Goal: Register for event/course

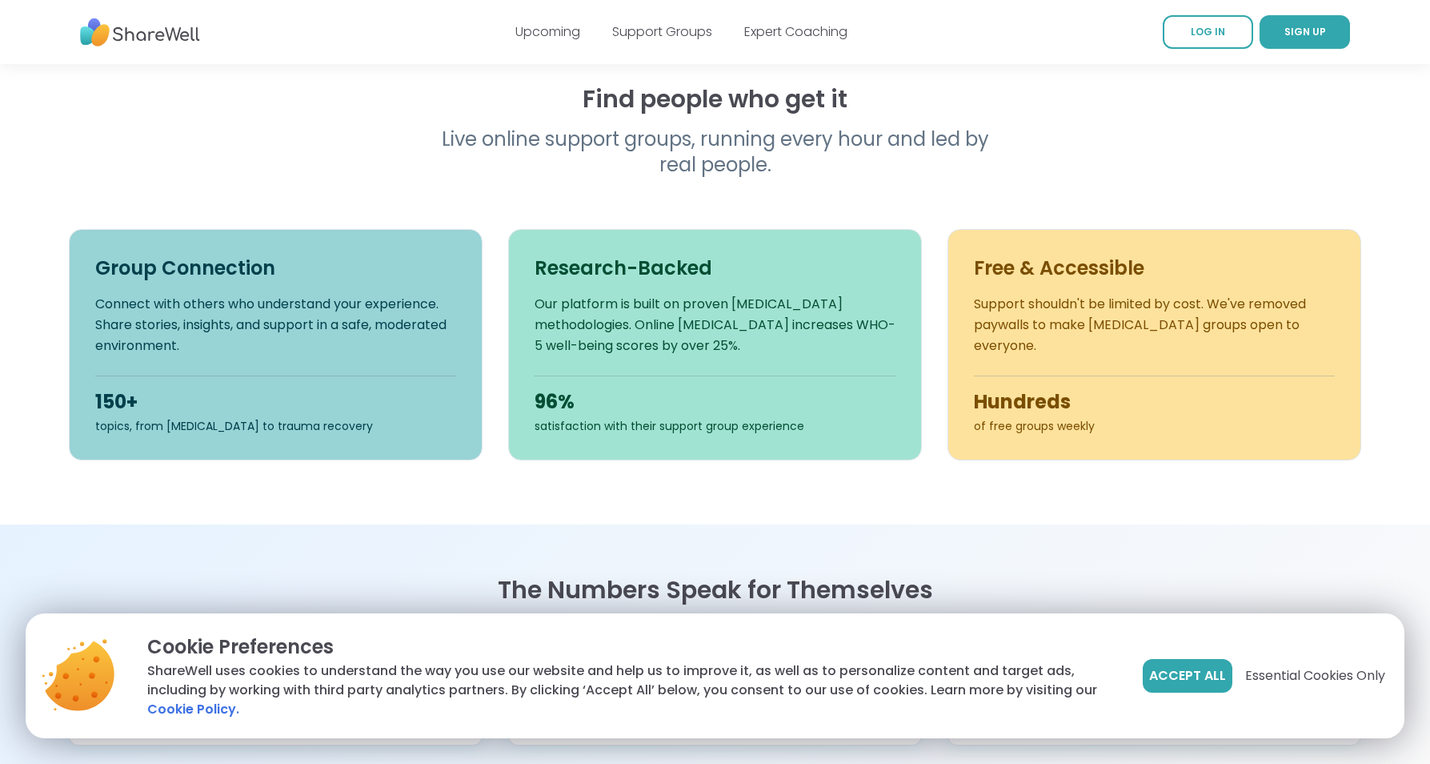
scroll to position [560, 0]
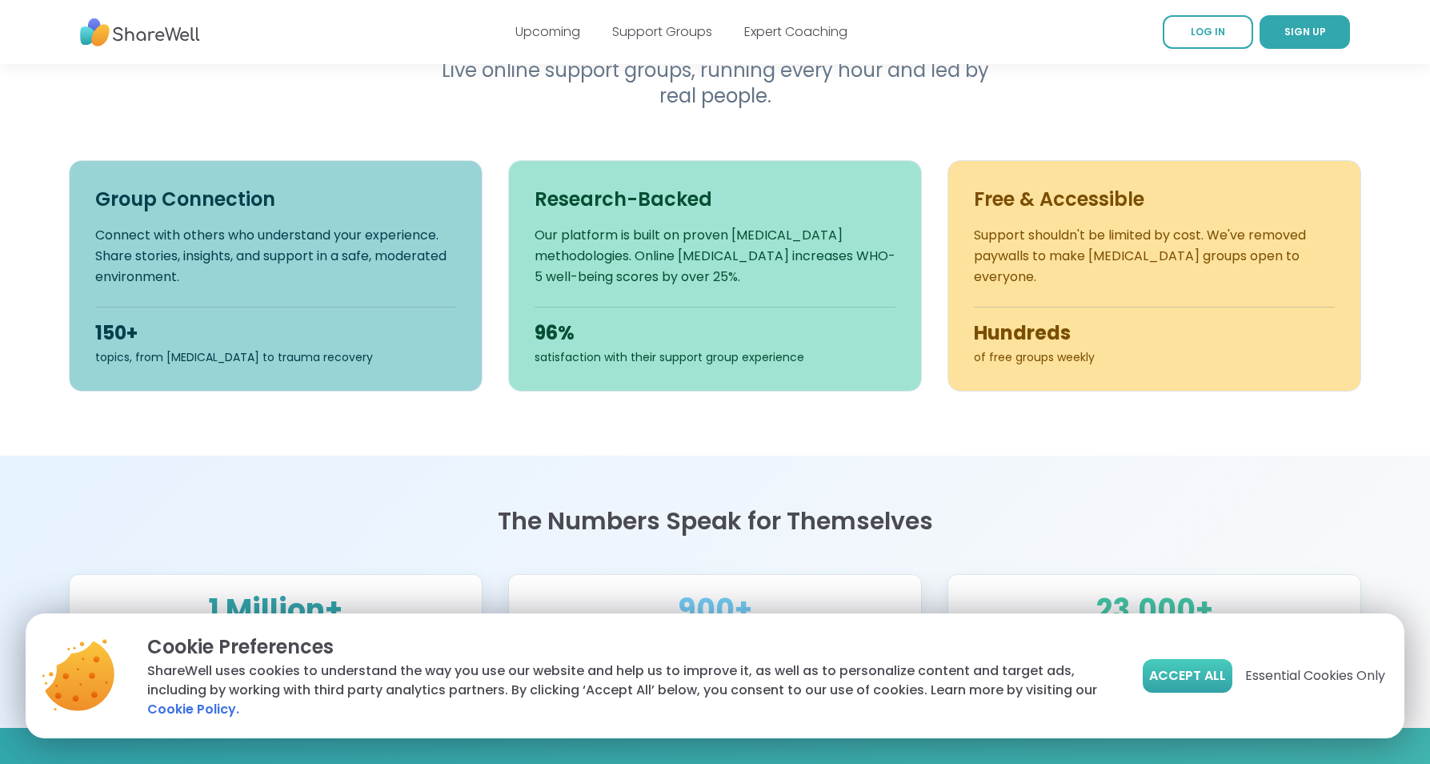
click at [1161, 668] on span "Accept All" at bounding box center [1187, 675] width 77 height 19
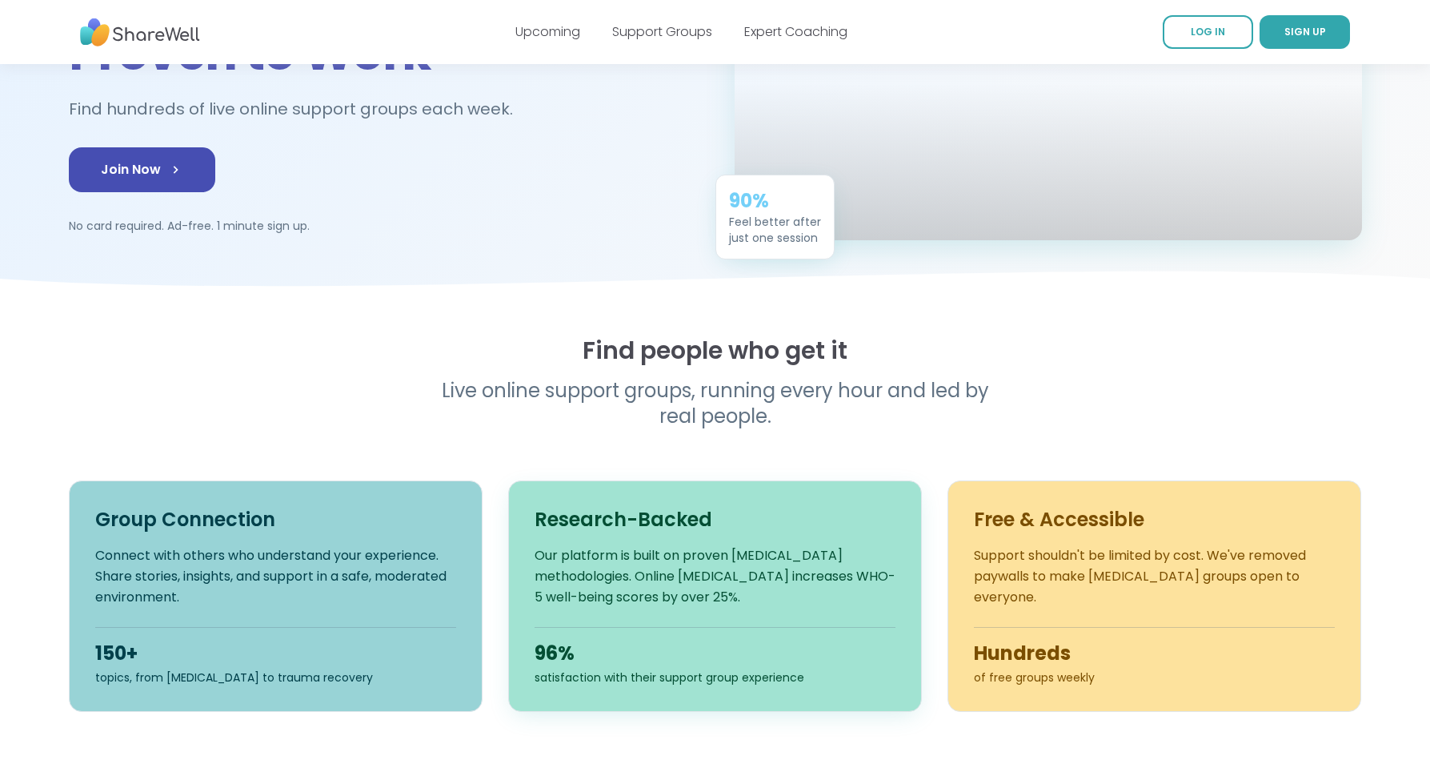
scroll to position [0, 0]
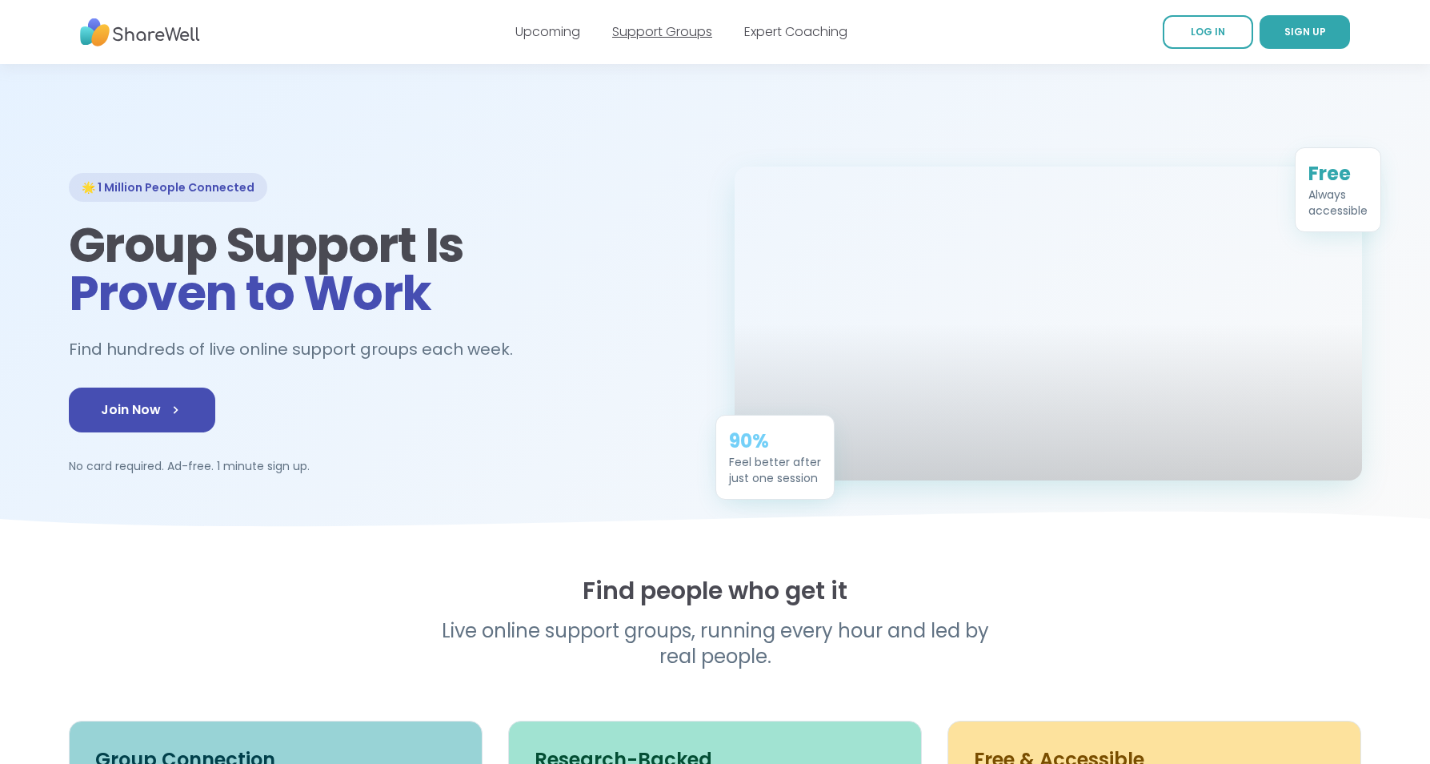
click at [660, 31] on link "Support Groups" at bounding box center [662, 31] width 100 height 18
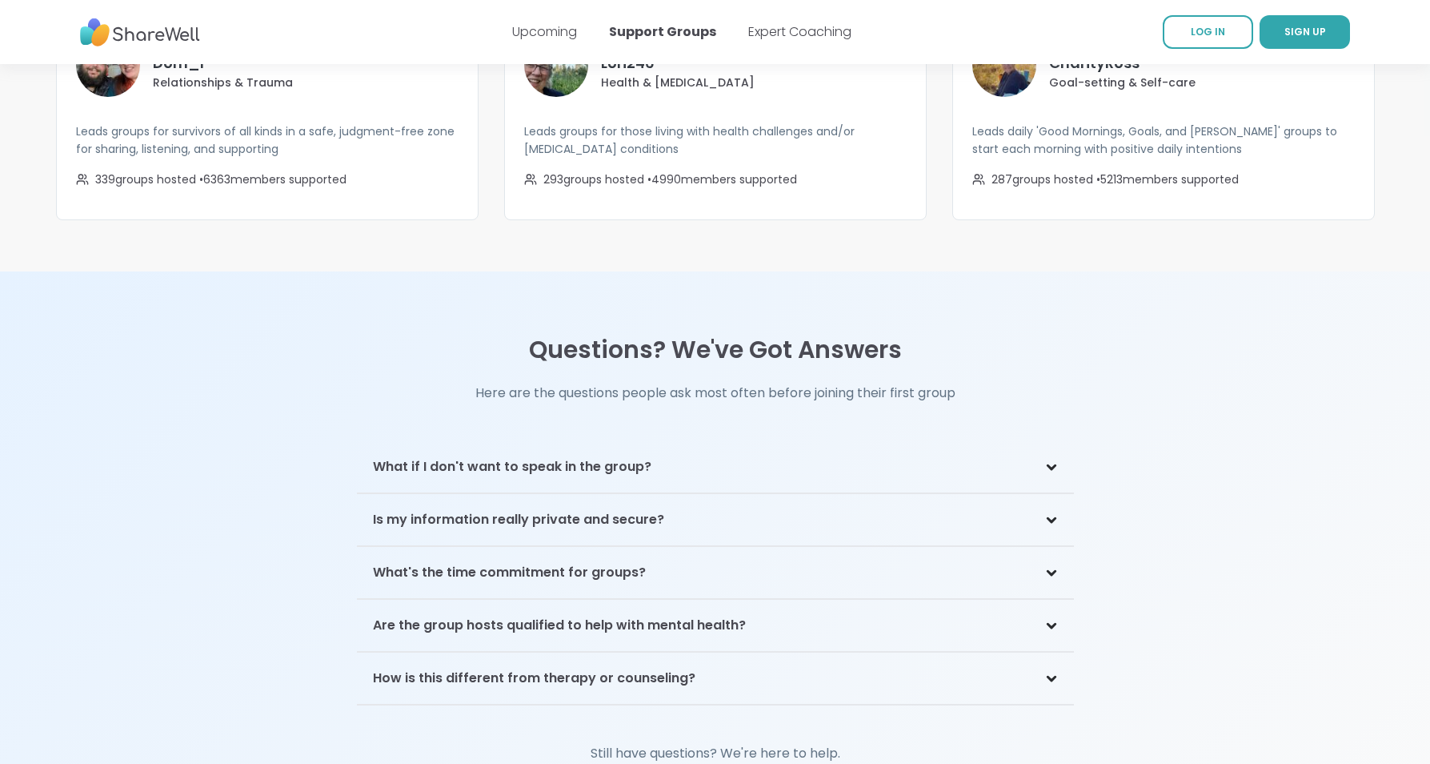
scroll to position [3362, 0]
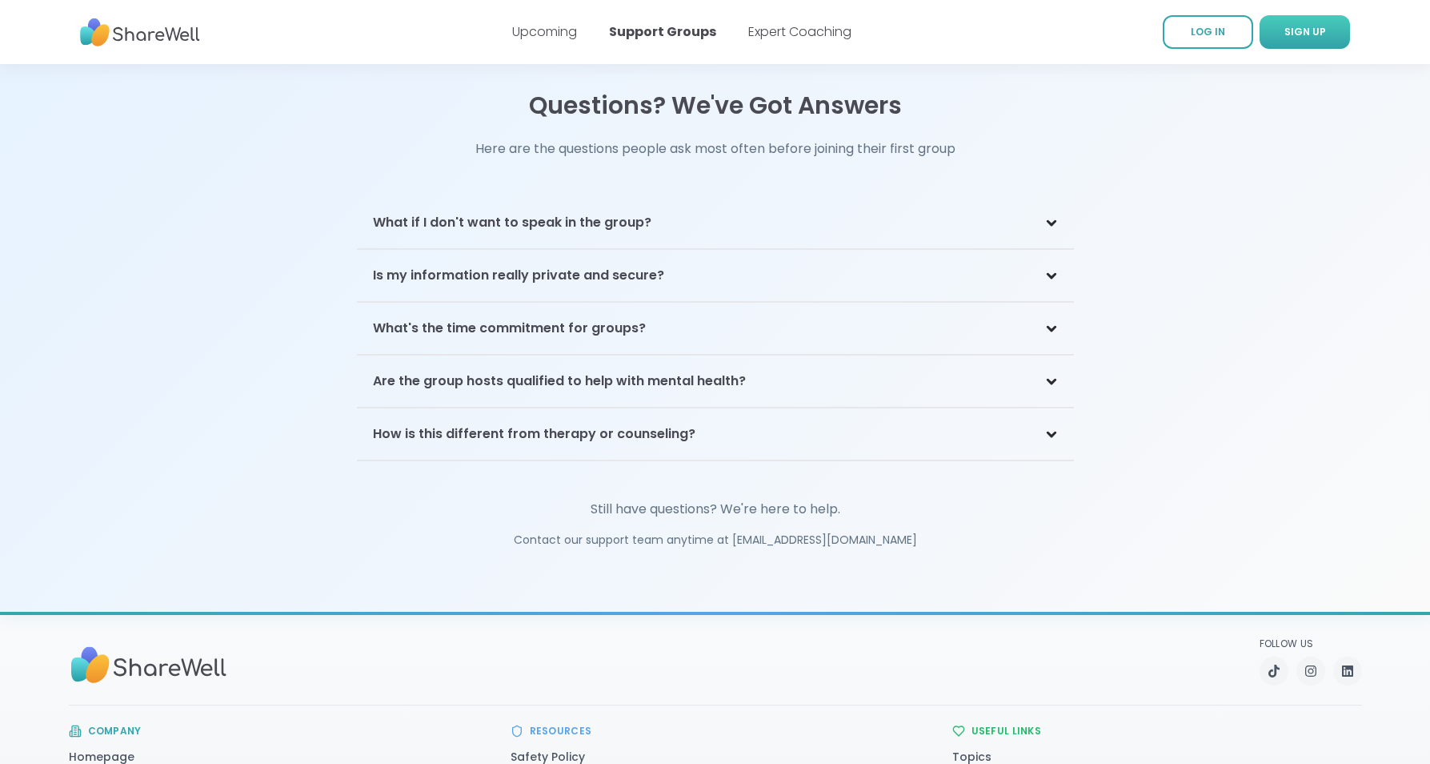
click at [1289, 33] on span "SIGN UP" at bounding box center [1306, 32] width 42 height 14
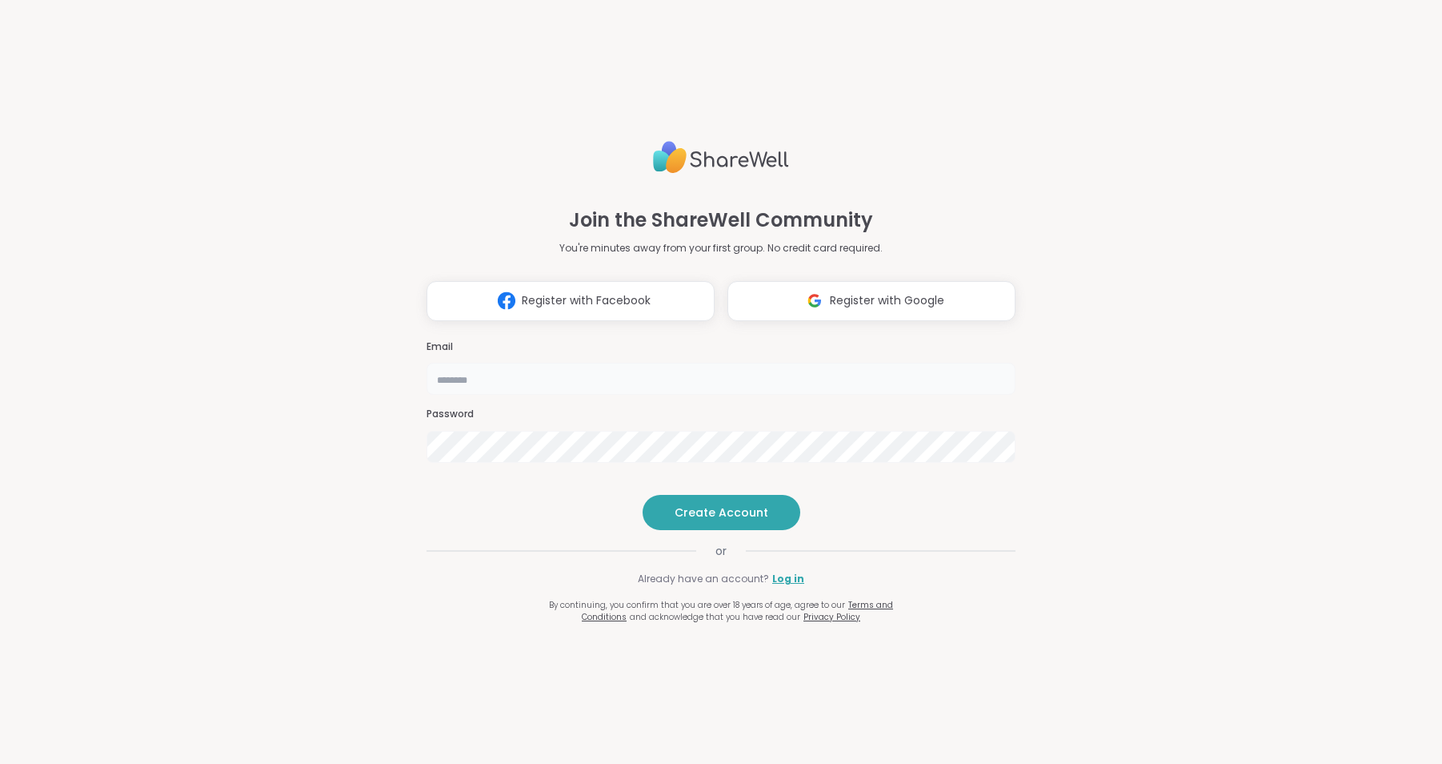
click at [523, 363] on input "email" at bounding box center [721, 379] width 589 height 32
type input "**********"
click at [758, 520] on span "Create Account" at bounding box center [722, 512] width 94 height 16
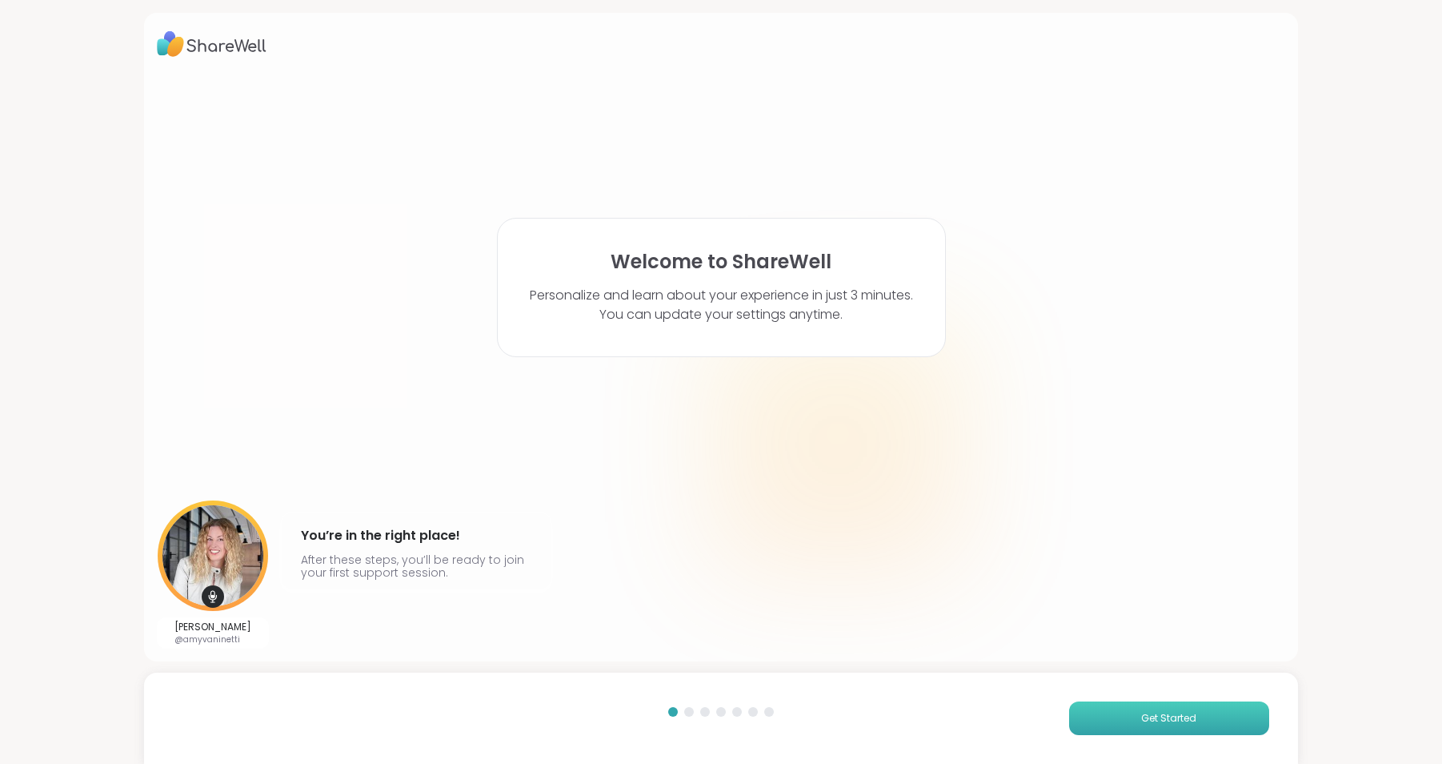
click at [1167, 722] on span "Get Started" at bounding box center [1168, 718] width 55 height 14
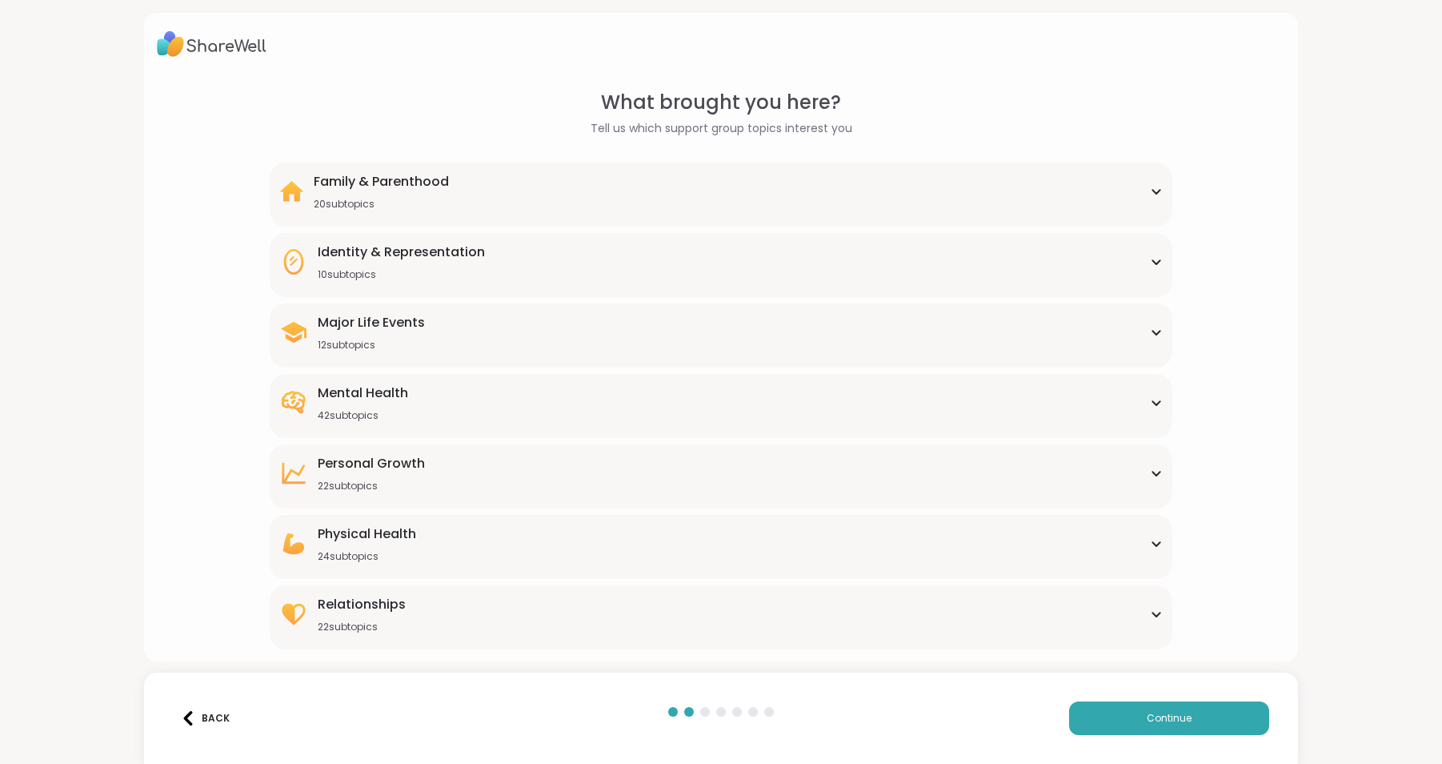
click at [365, 198] on div "20 subtopics" at bounding box center [381, 204] width 135 height 13
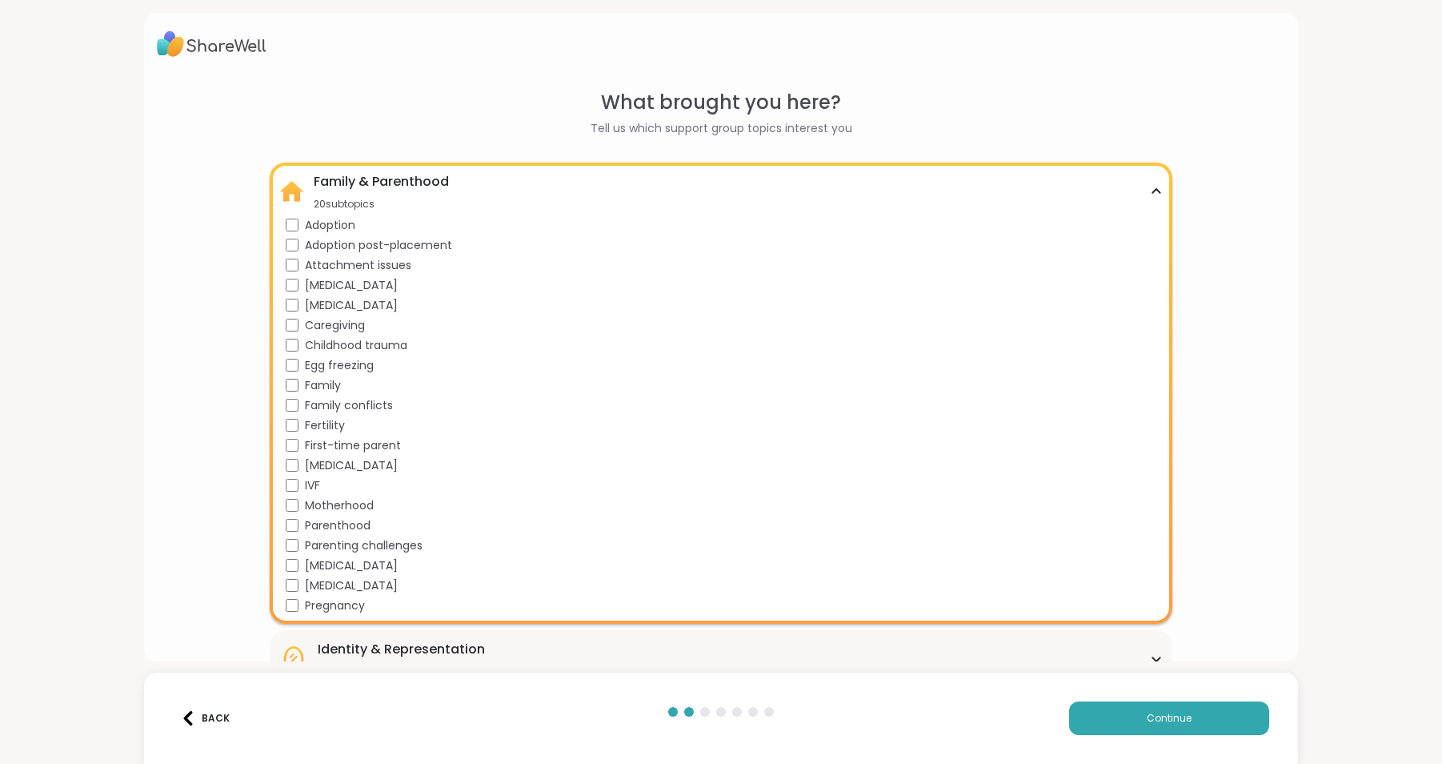
scroll to position [80, 0]
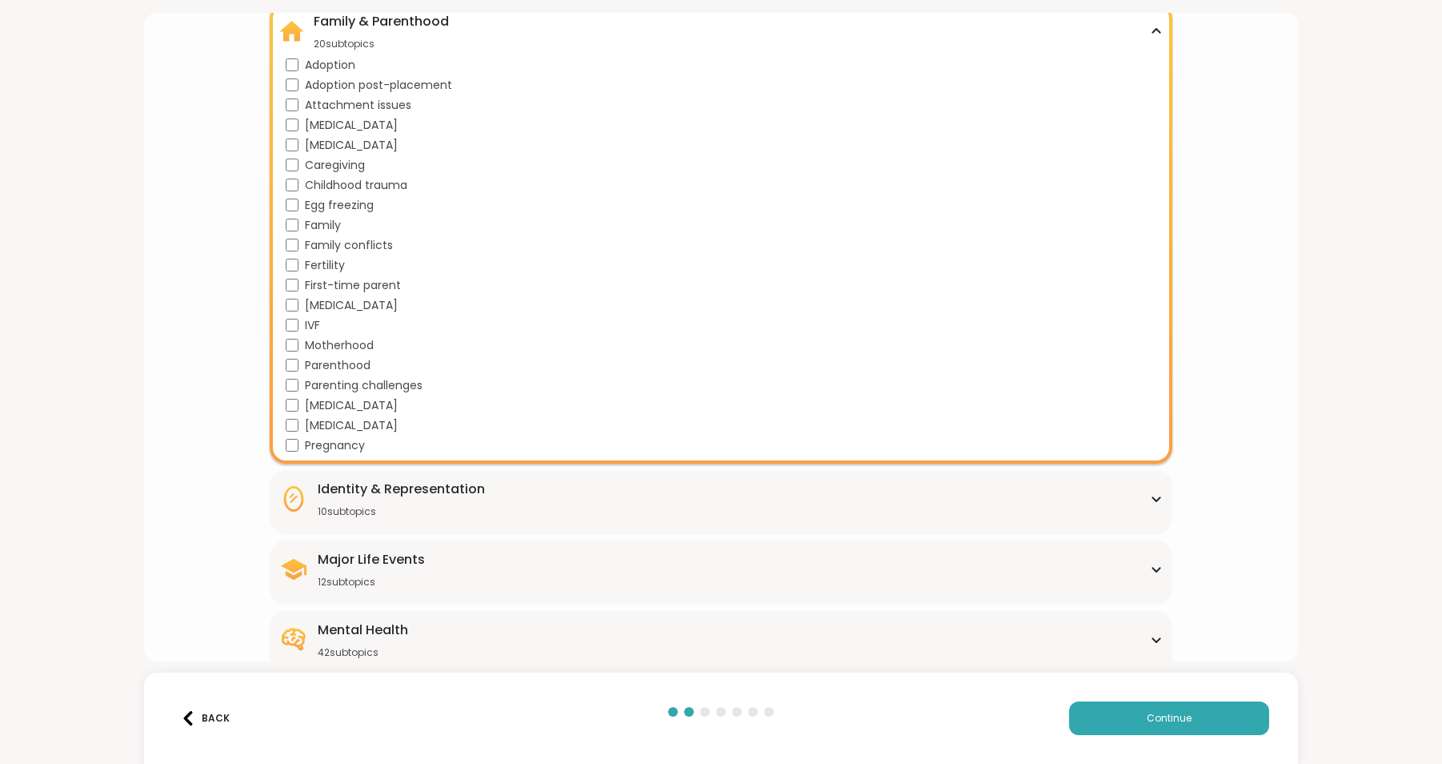
click at [356, 478] on div "Identity & Representation 10 subtopics BIPOC Support Cultural adjustment Gender…" at bounding box center [721, 502] width 903 height 64
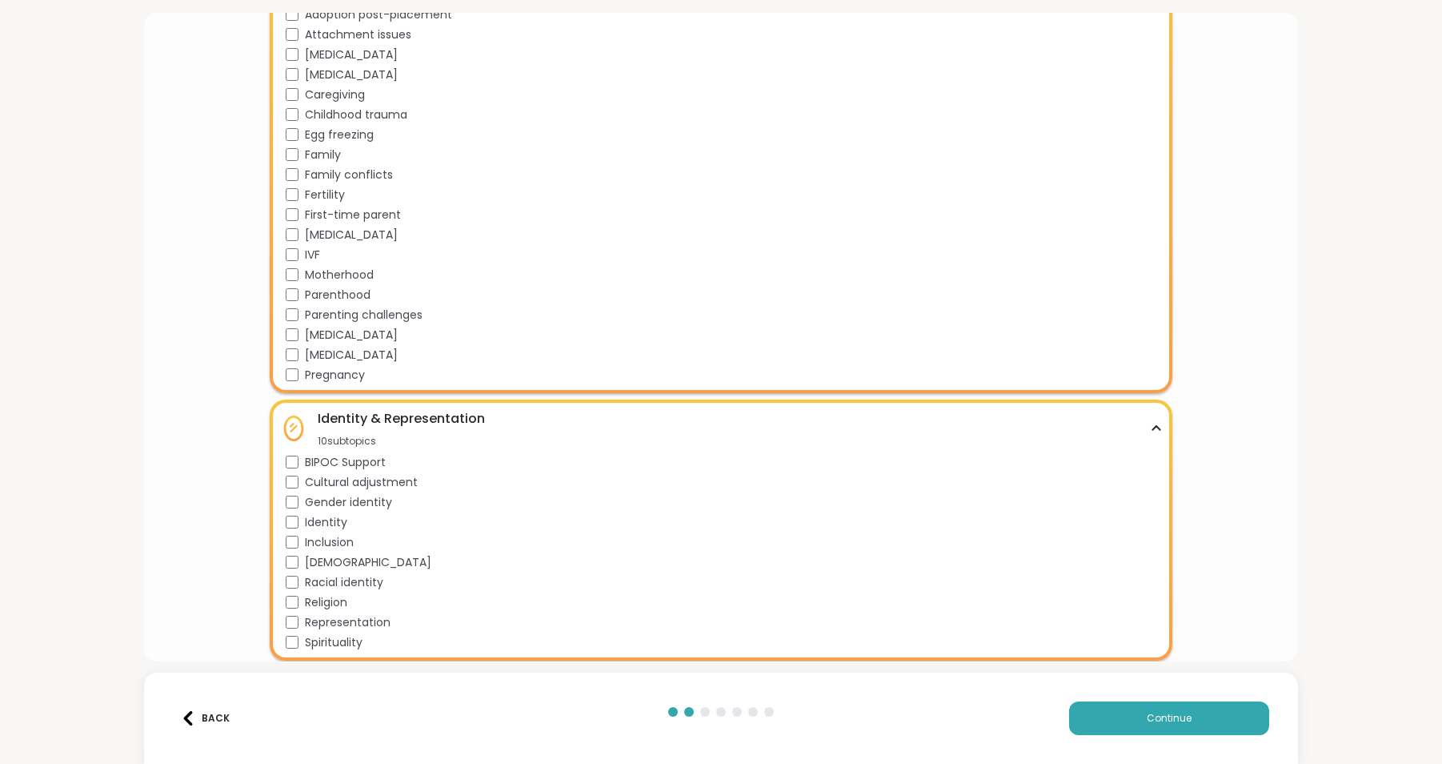
scroll to position [400, 0]
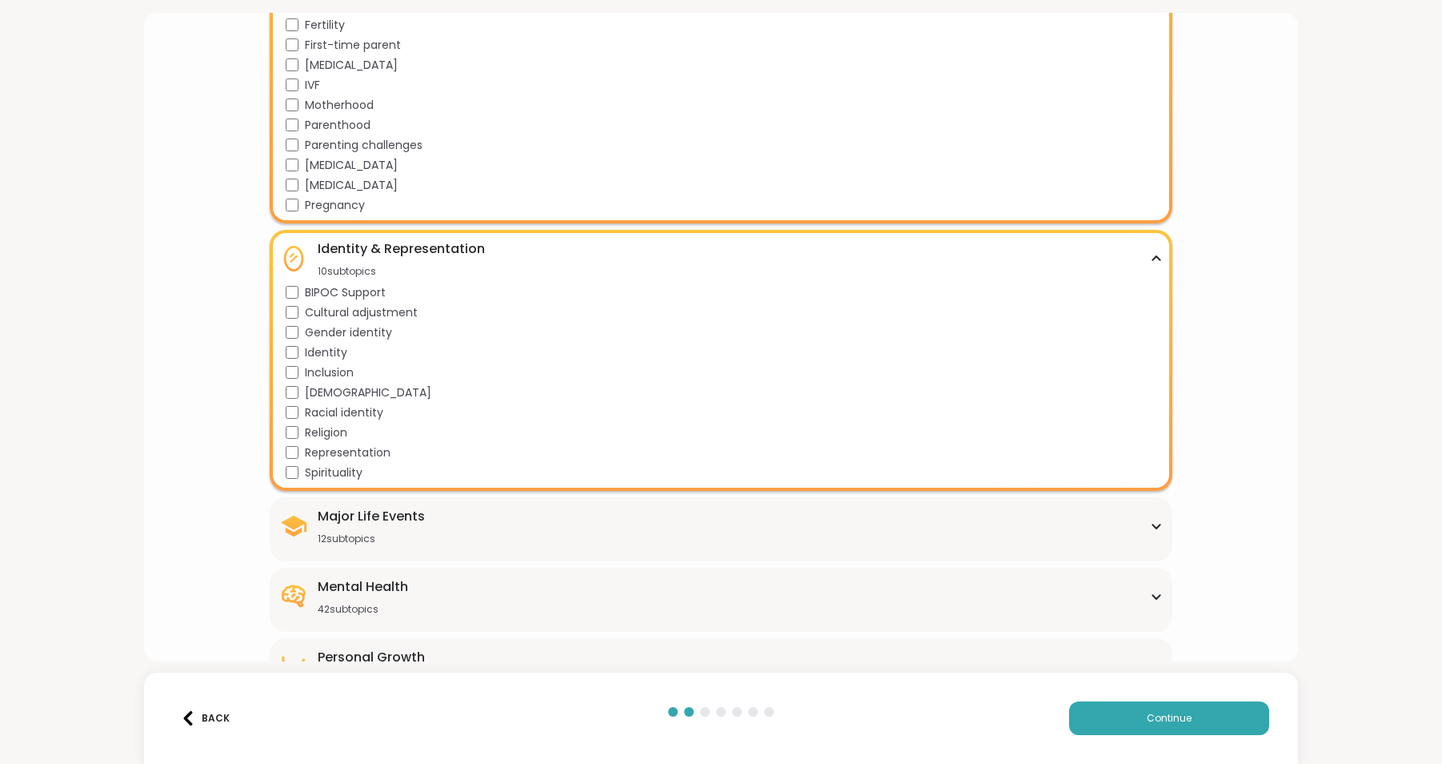
click at [347, 519] on div "Major Life Events" at bounding box center [371, 516] width 107 height 19
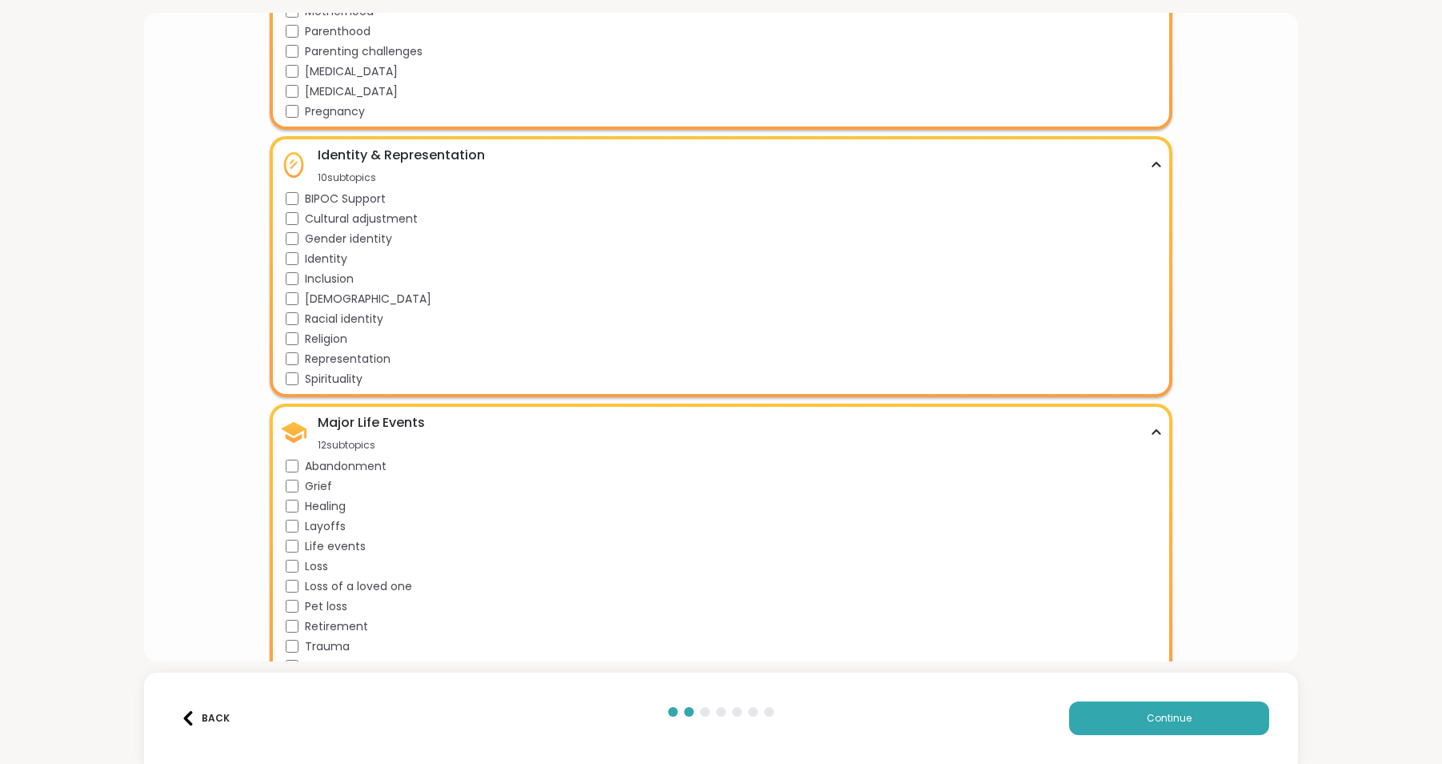
scroll to position [640, 0]
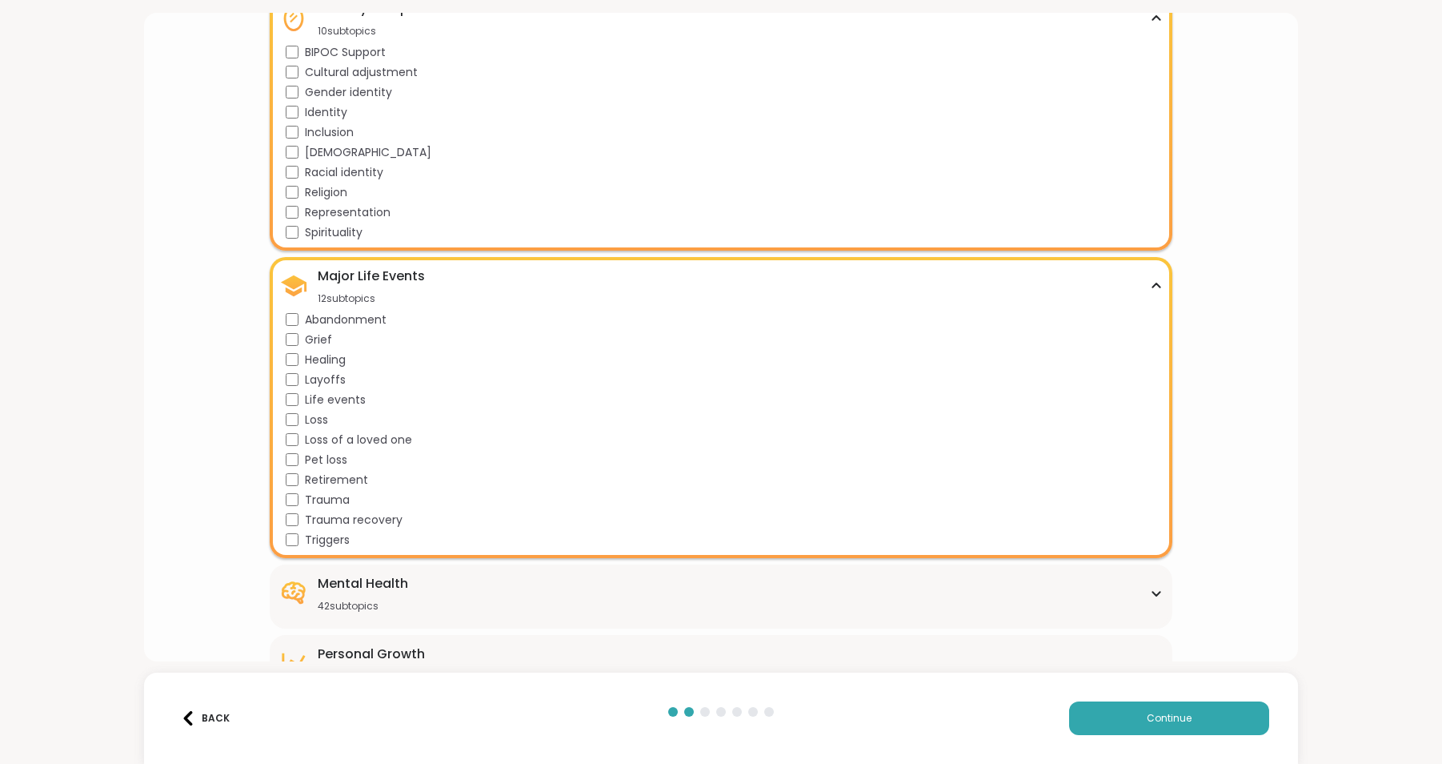
click at [291, 491] on div "Trauma" at bounding box center [724, 499] width 877 height 17
click at [393, 608] on div "42 subtopics" at bounding box center [363, 606] width 90 height 13
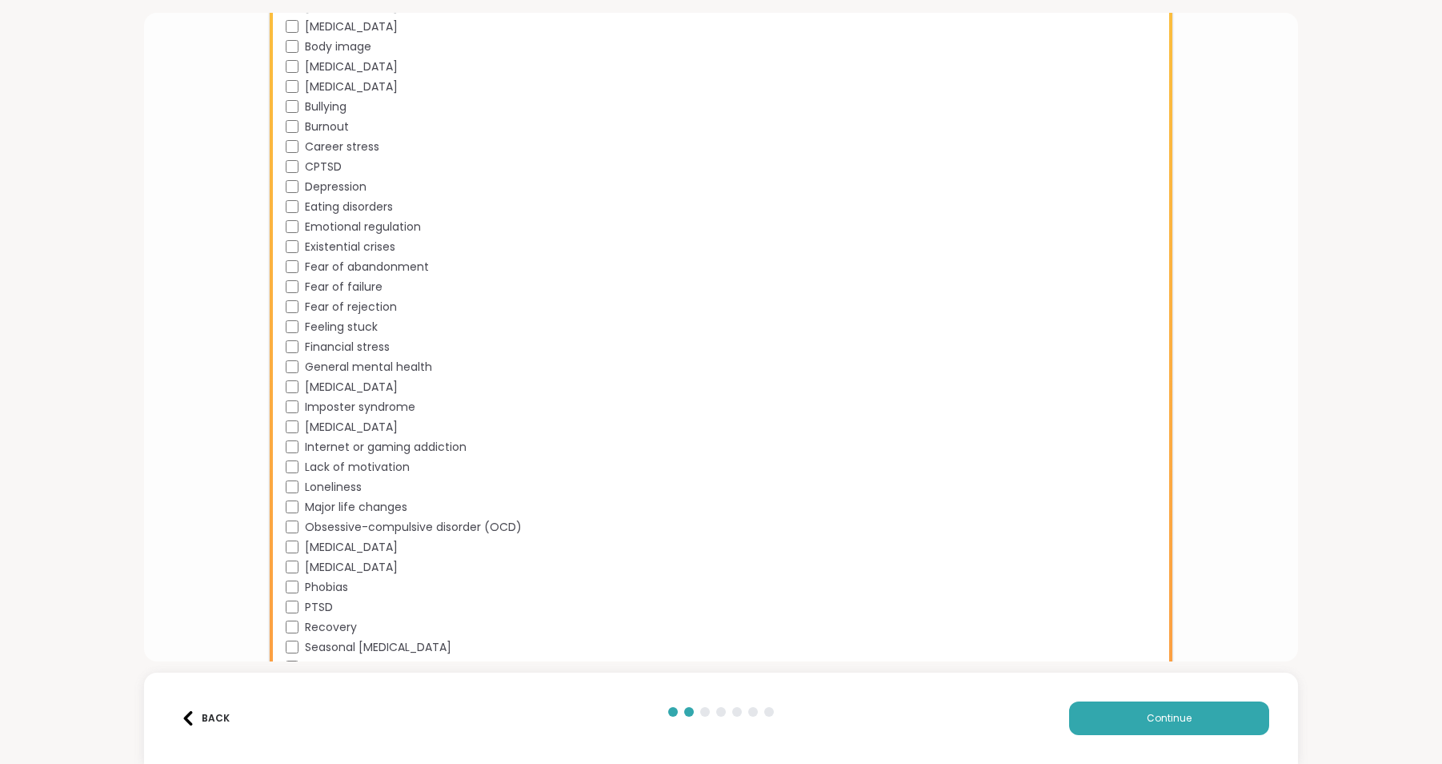
scroll to position [1441, 0]
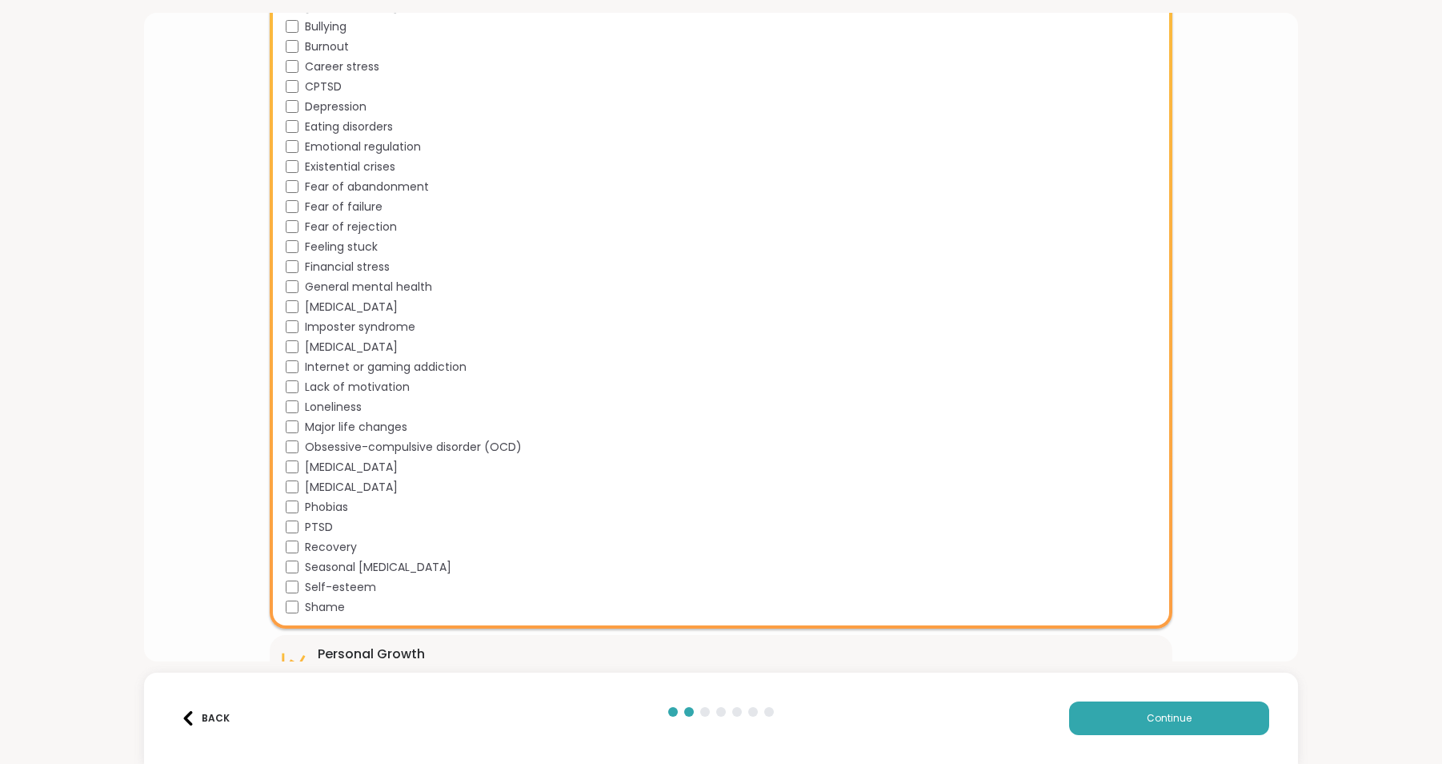
click at [291, 577] on div "Academic stress Addiction [MEDICAL_DATA] Aging Anxiety [MEDICAL_DATA] [MEDICAL_…" at bounding box center [724, 218] width 877 height 800
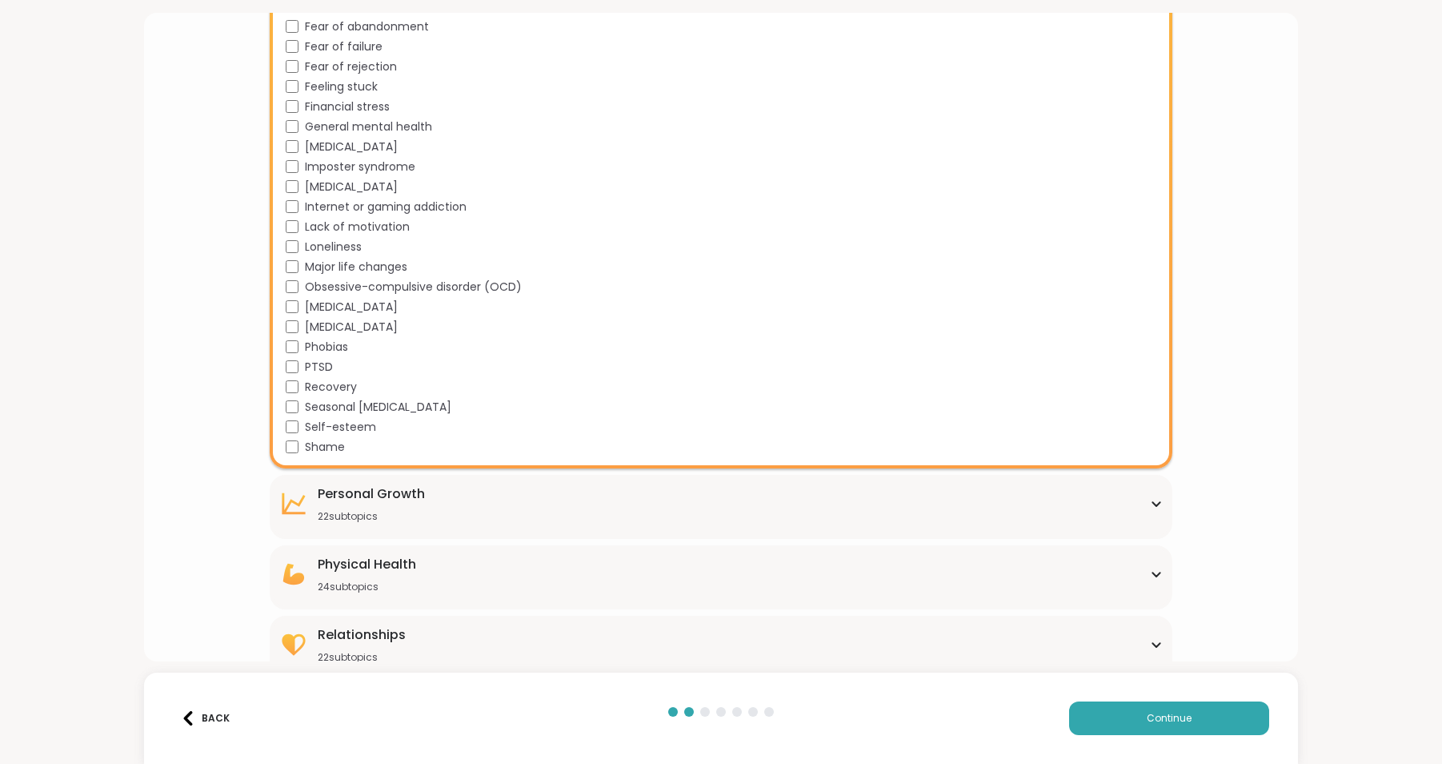
click at [377, 502] on div "Personal Growth" at bounding box center [371, 493] width 107 height 19
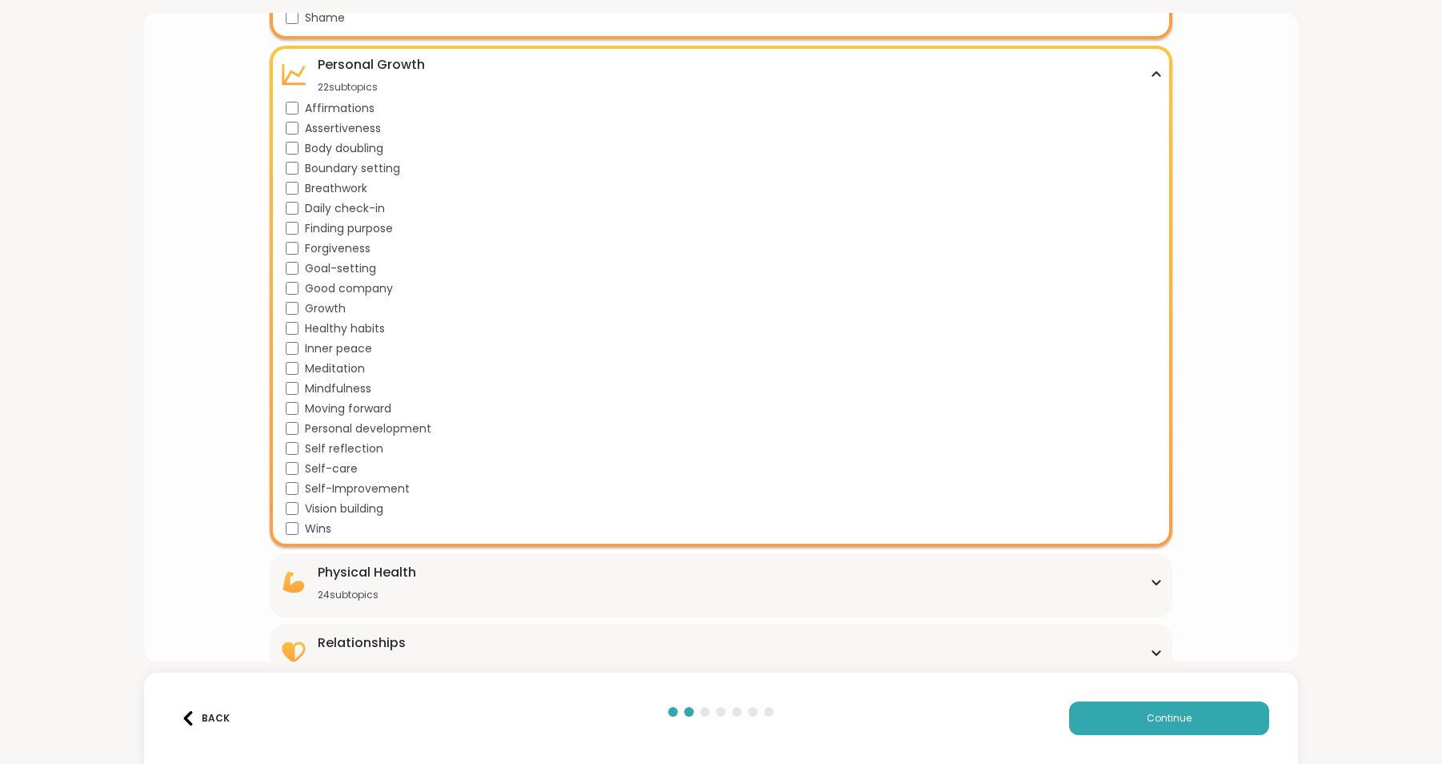
scroll to position [2056, 0]
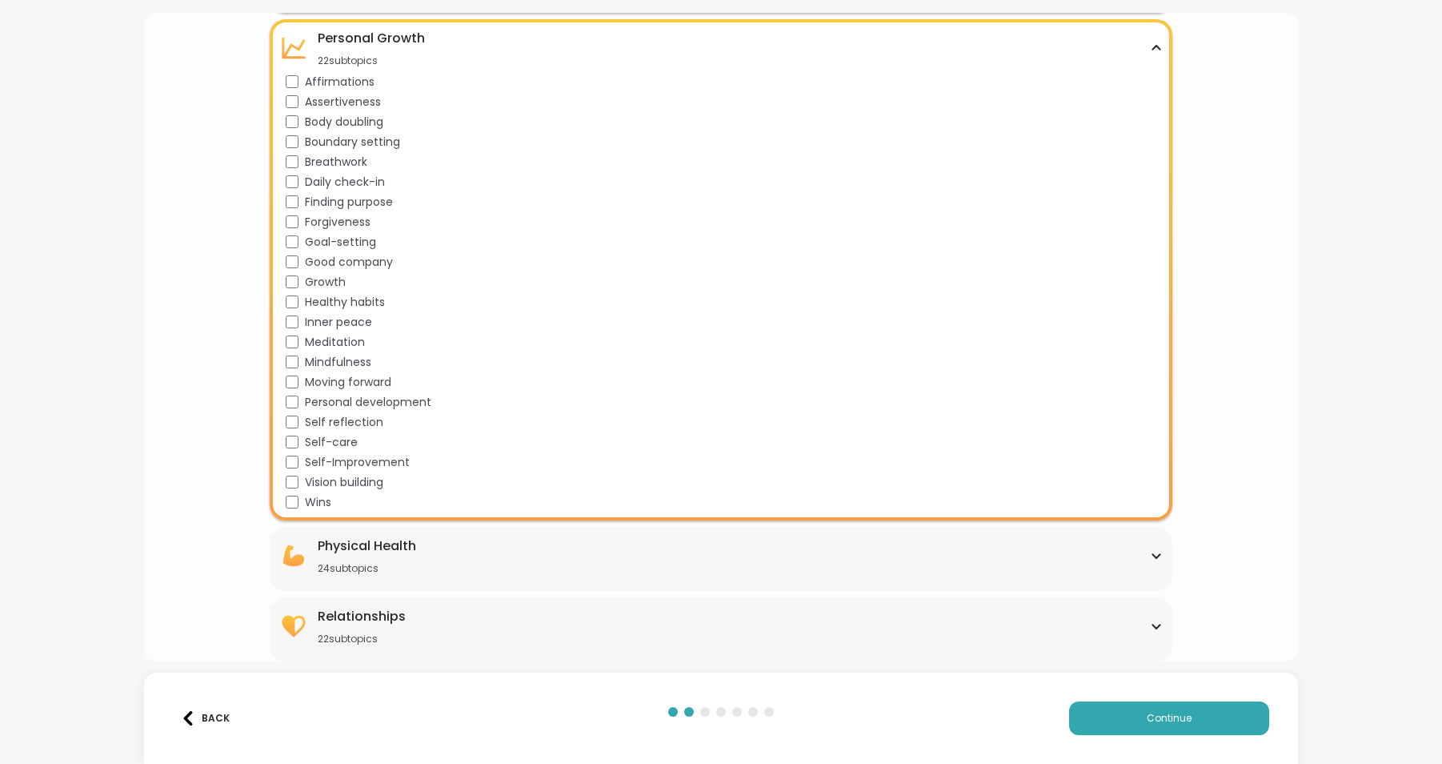
click at [417, 548] on div "Physical Health 24 subtopics" at bounding box center [721, 555] width 884 height 38
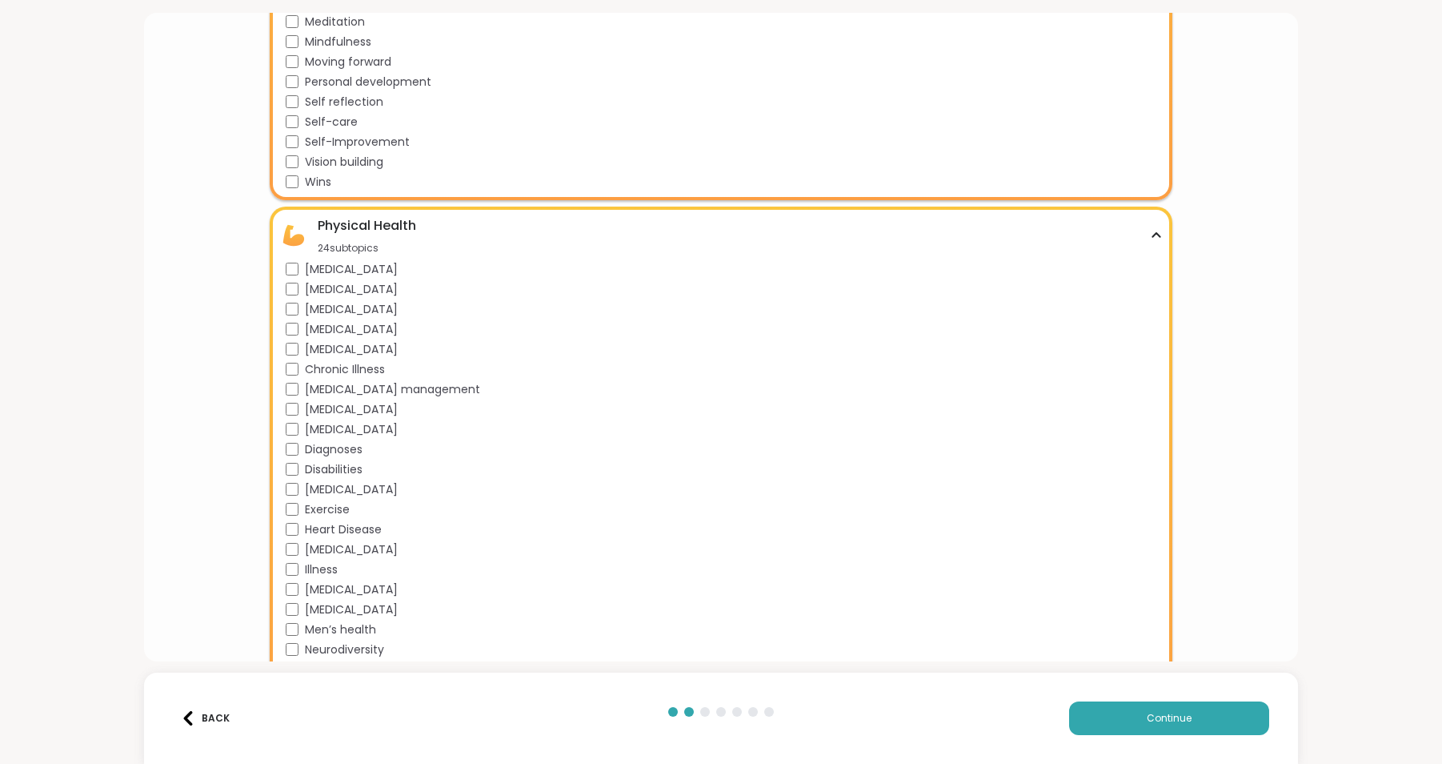
scroll to position [2456, 0]
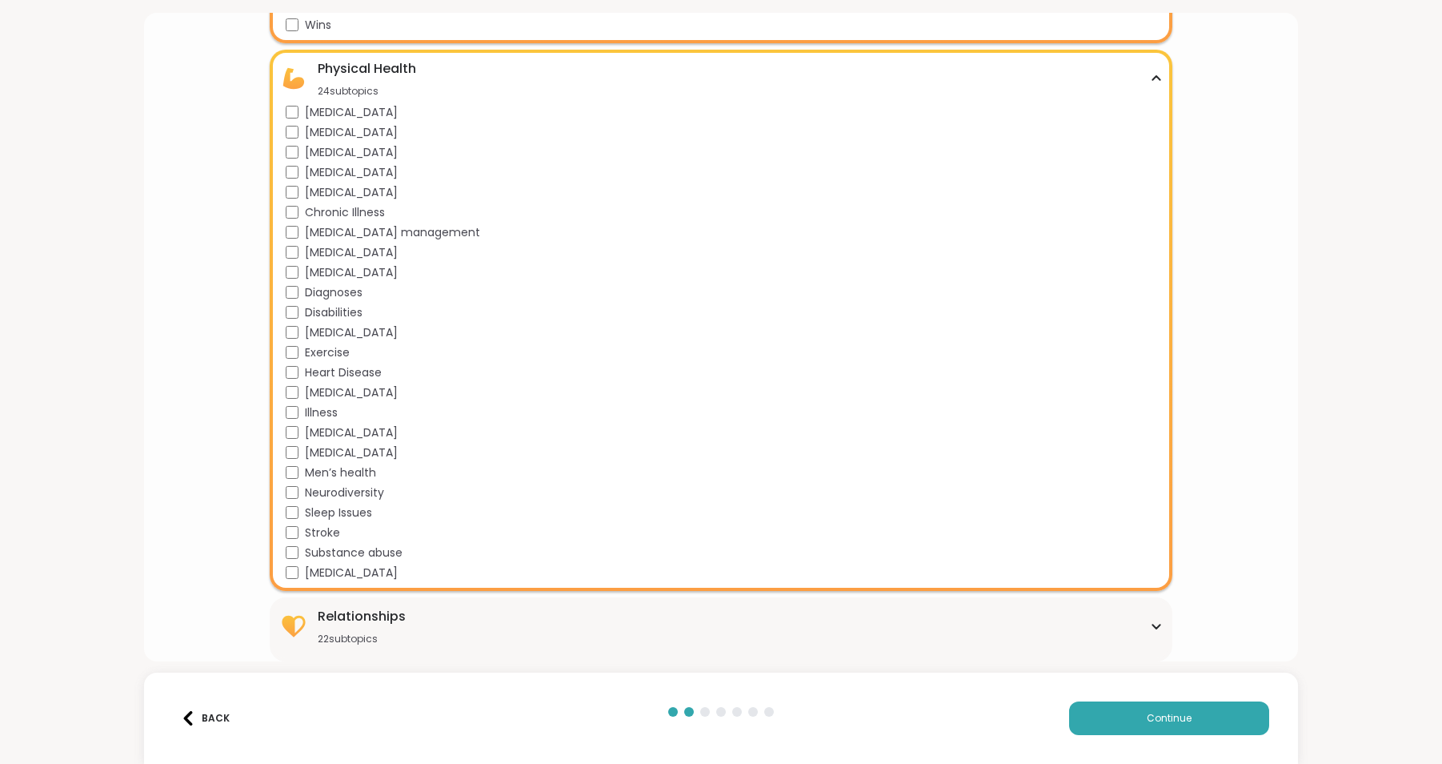
click at [386, 622] on div "Relationships" at bounding box center [362, 616] width 88 height 19
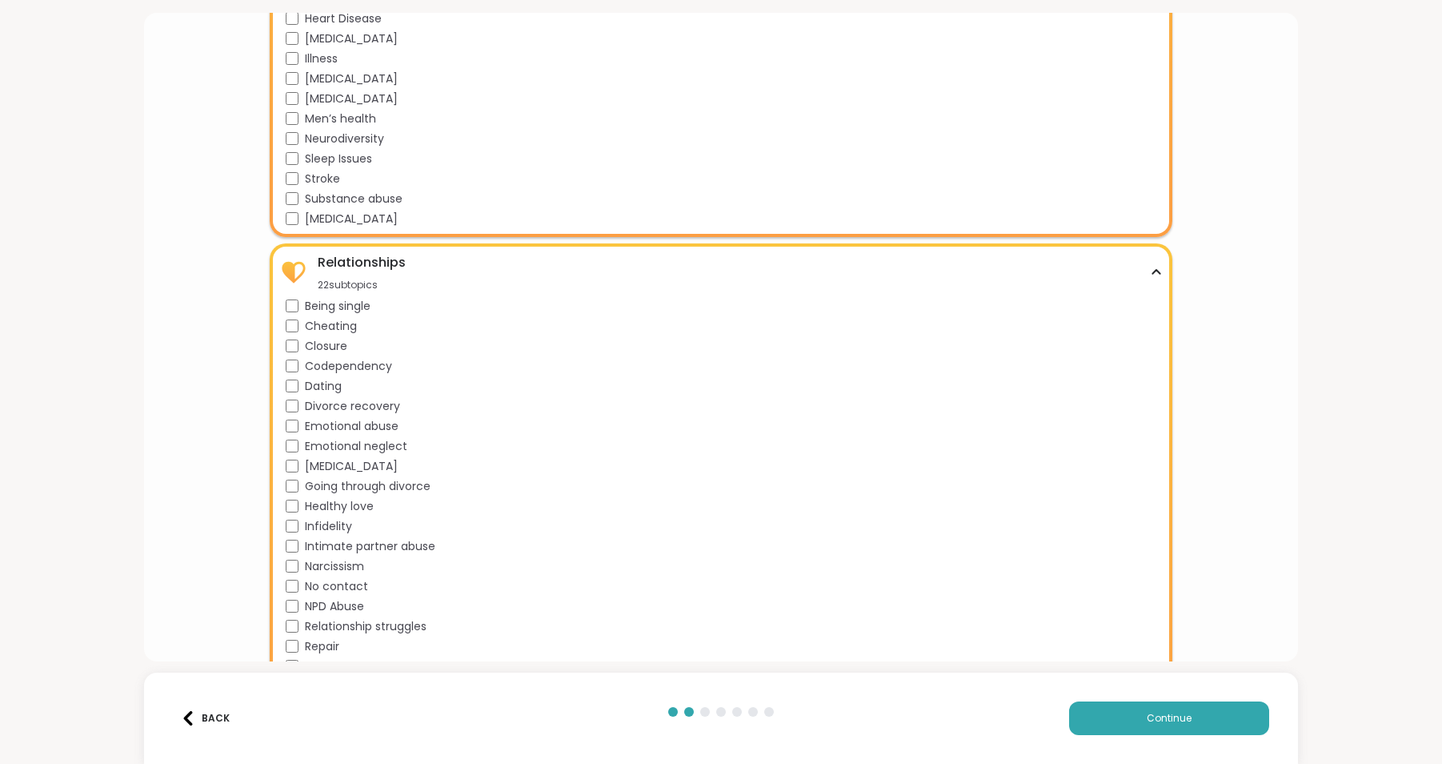
scroll to position [2933, 0]
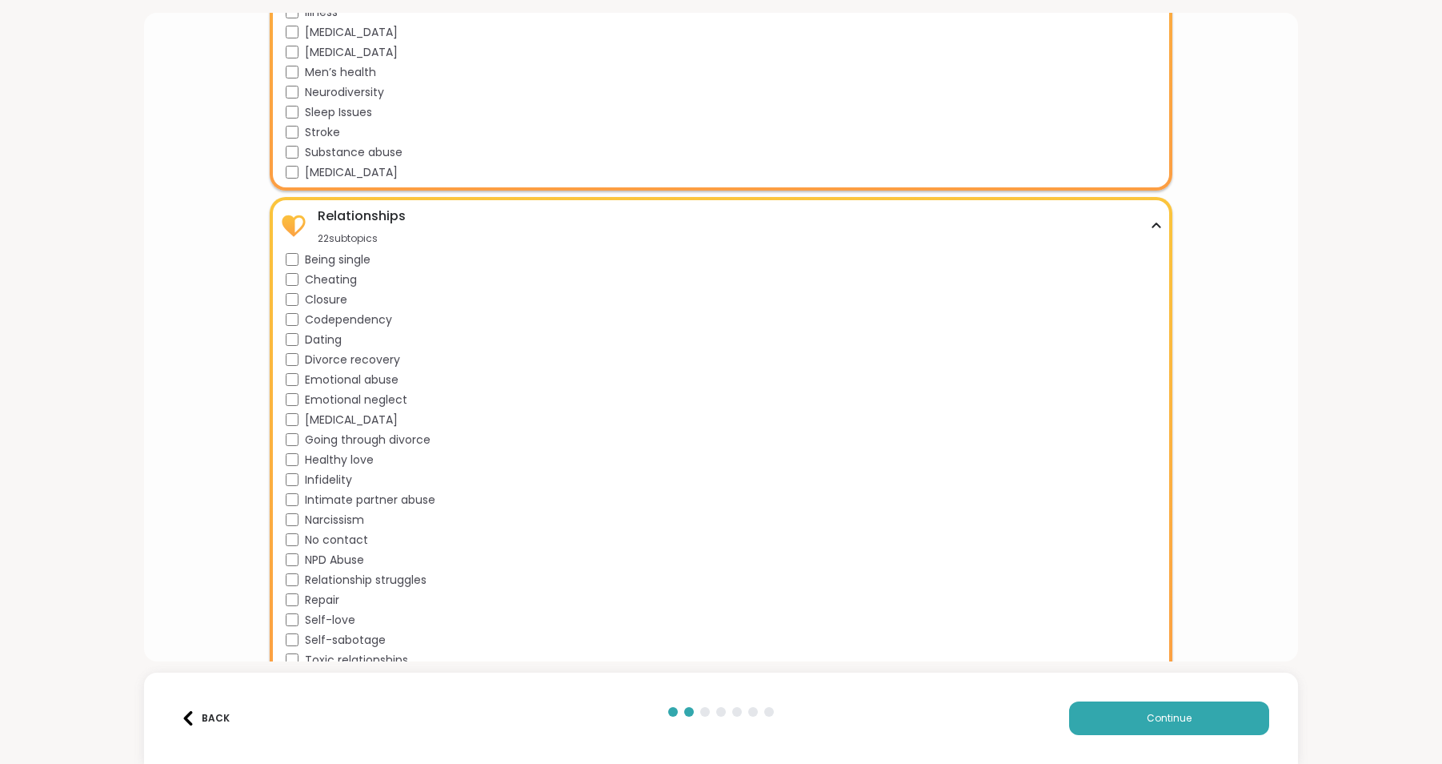
click at [293, 472] on div "Infidelity" at bounding box center [724, 479] width 877 height 17
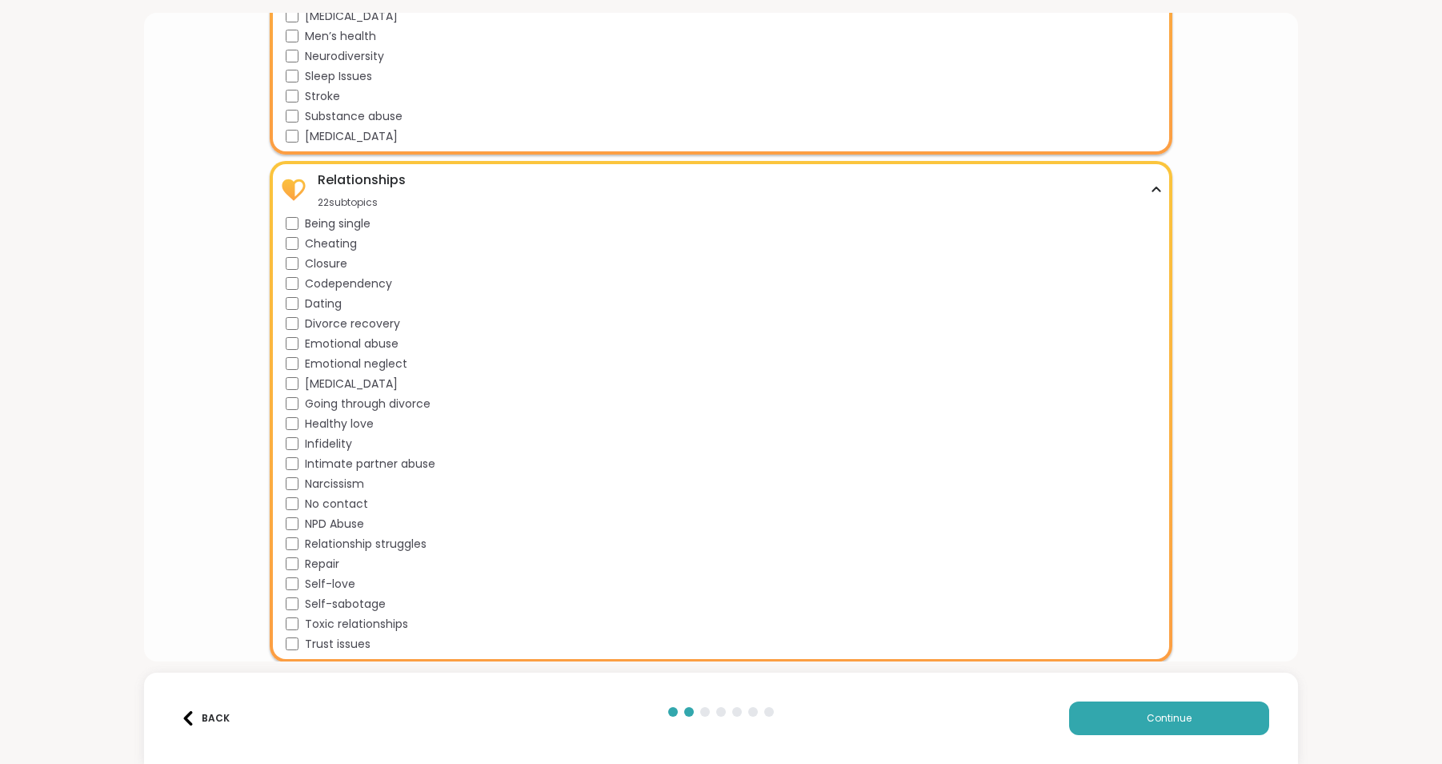
scroll to position [2970, 0]
click at [1150, 719] on span "Continue" at bounding box center [1169, 718] width 45 height 14
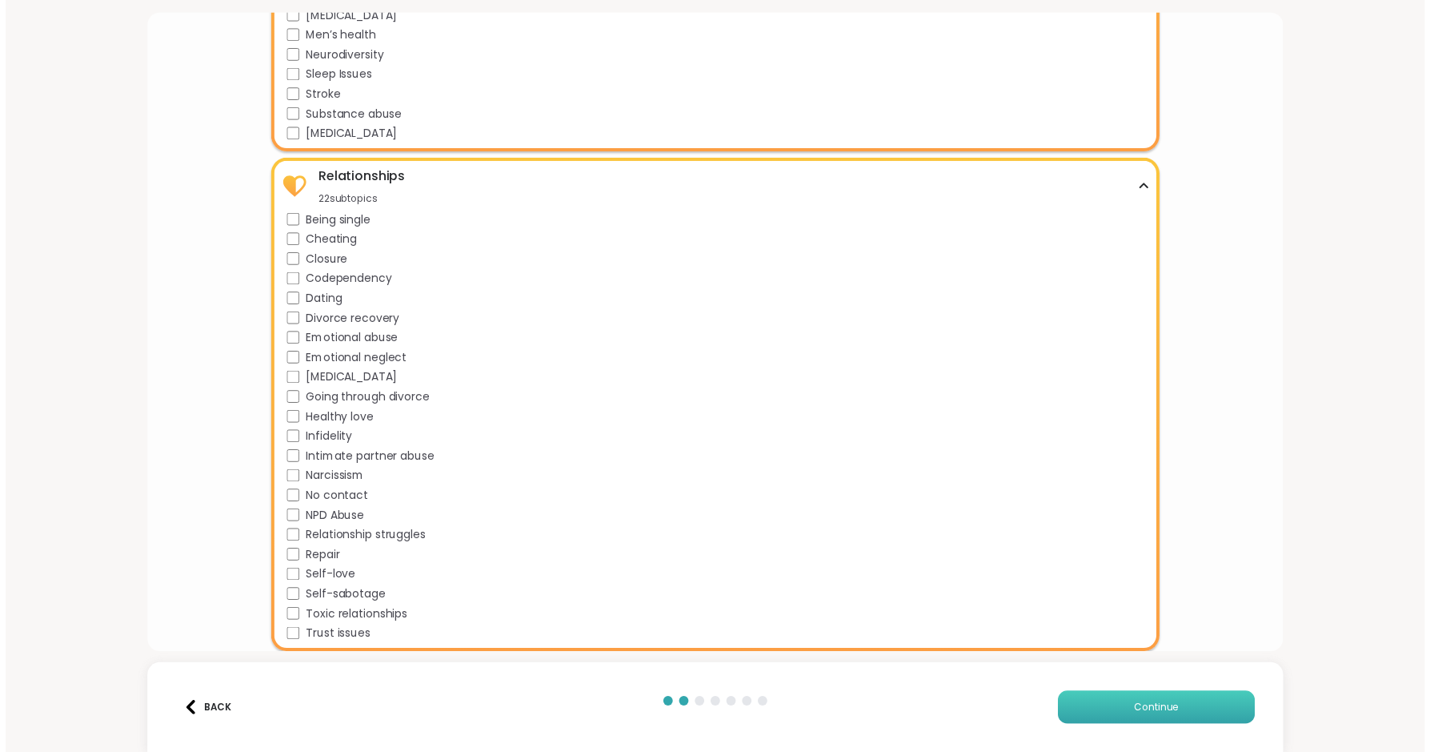
scroll to position [0, 0]
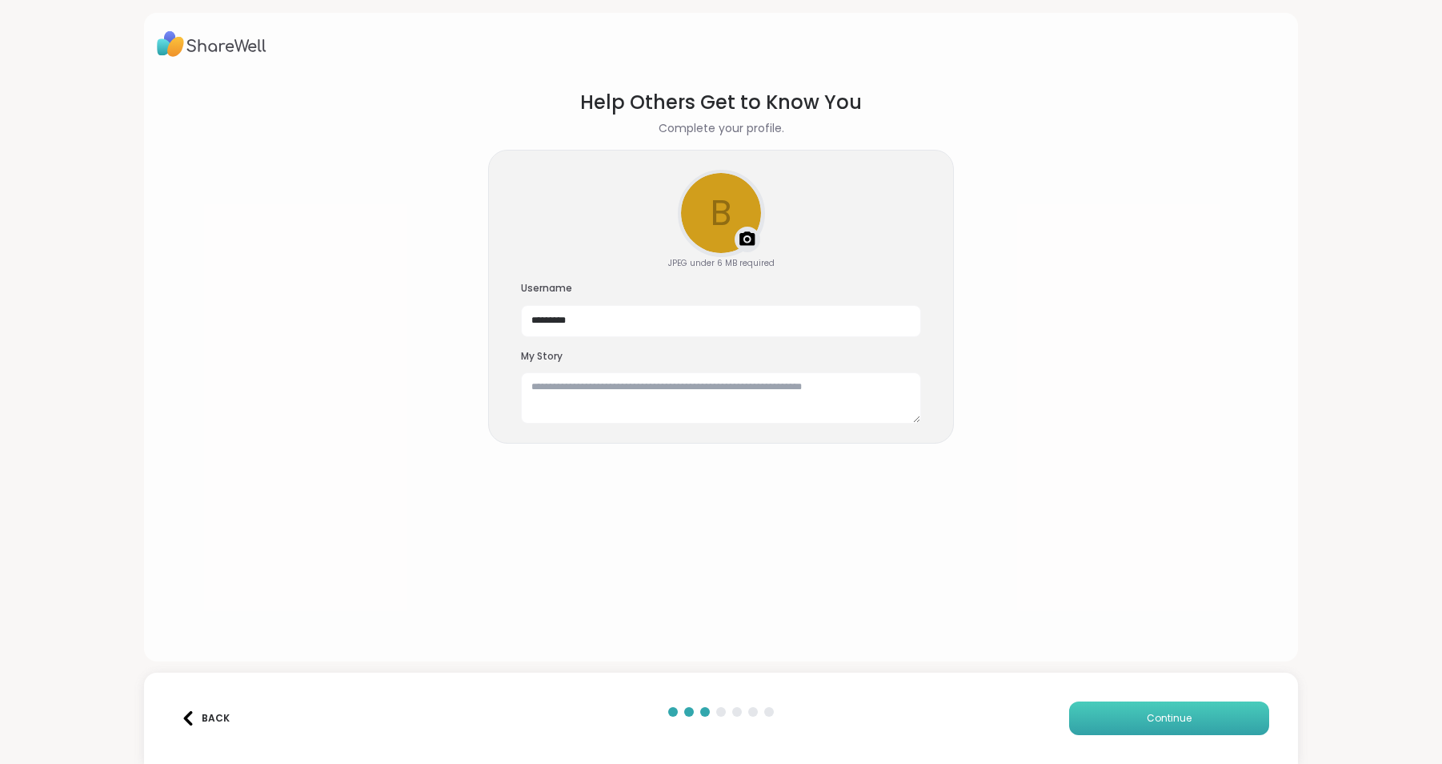
click at [1125, 723] on button "Continue" at bounding box center [1169, 718] width 200 height 34
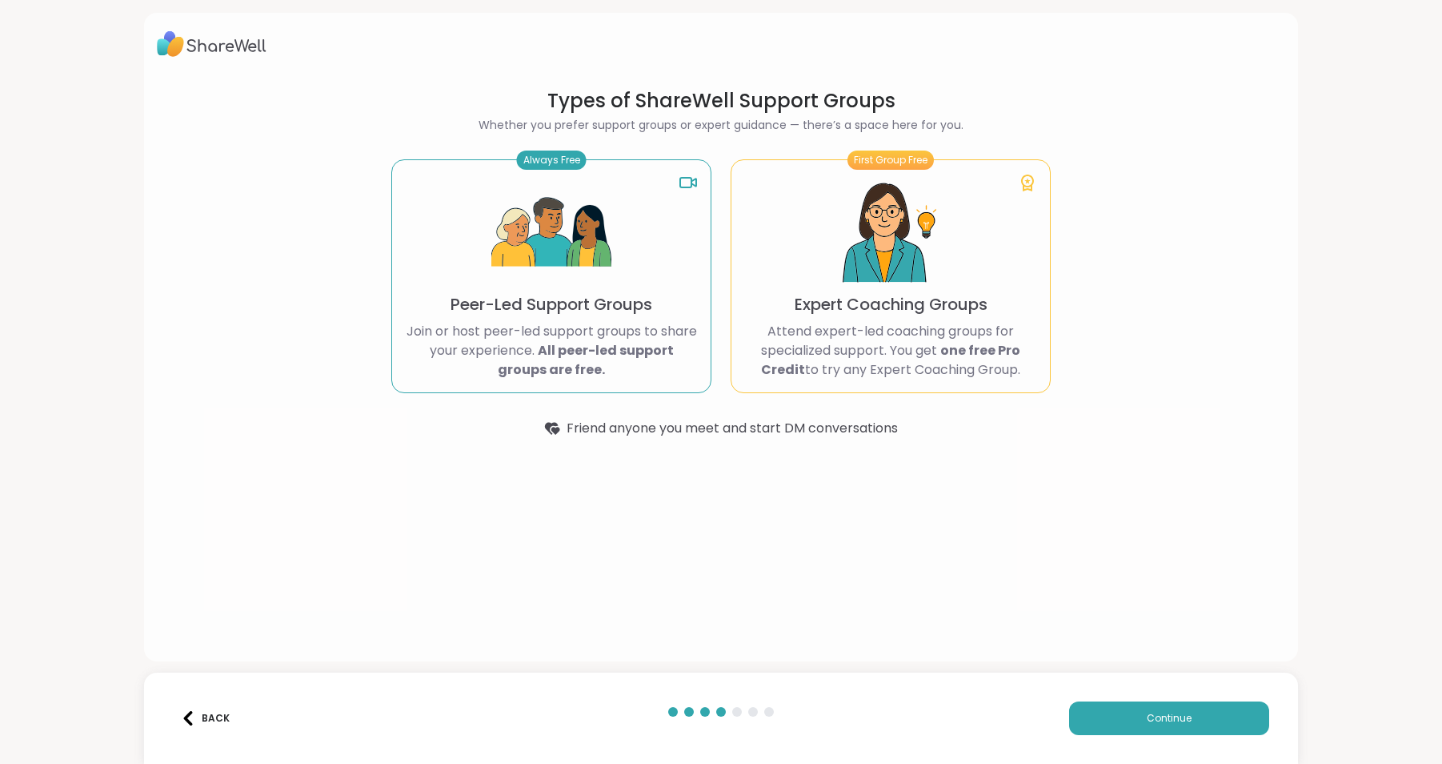
click at [511, 289] on img at bounding box center [551, 233] width 120 height 120
click at [1214, 716] on button "Continue" at bounding box center [1169, 718] width 200 height 34
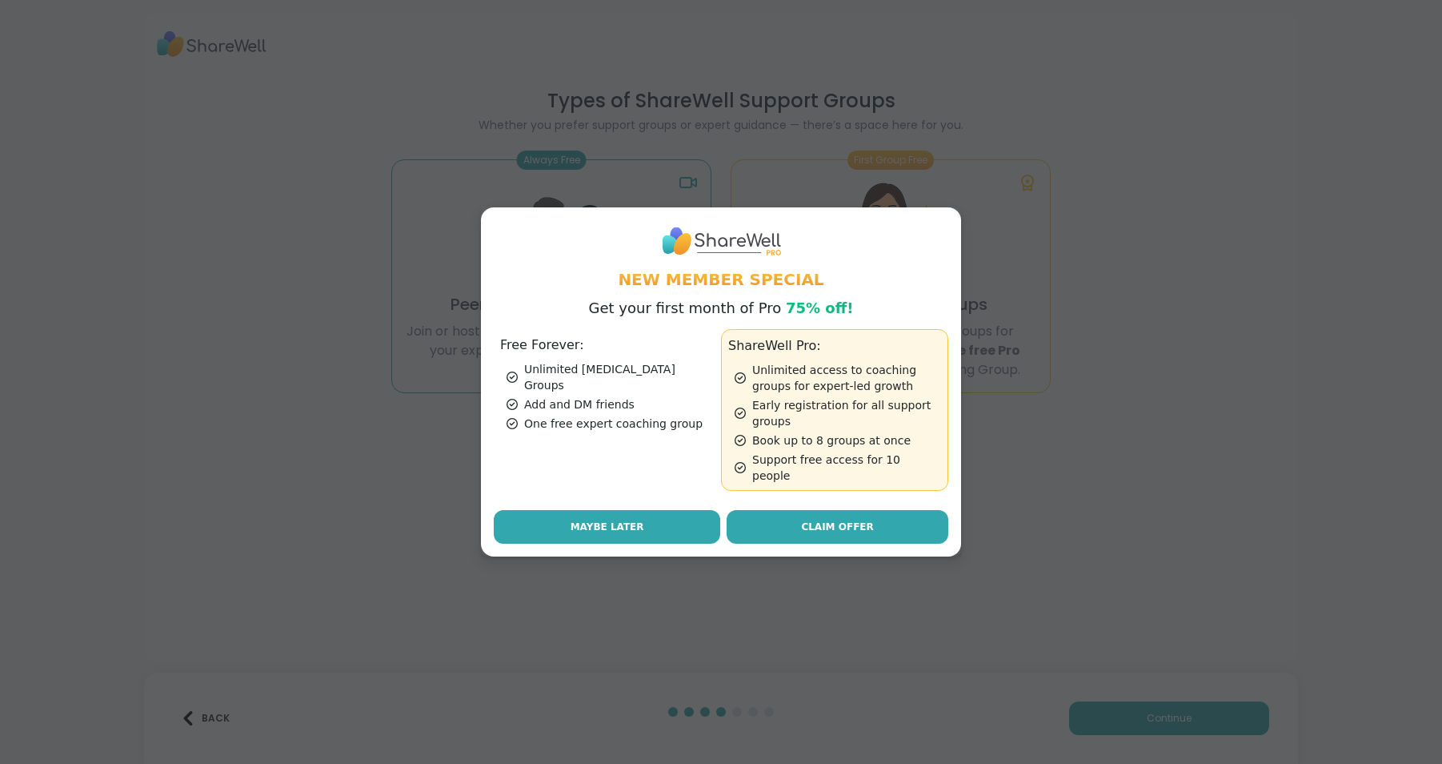
click at [676, 514] on button "Maybe Later" at bounding box center [607, 527] width 227 height 34
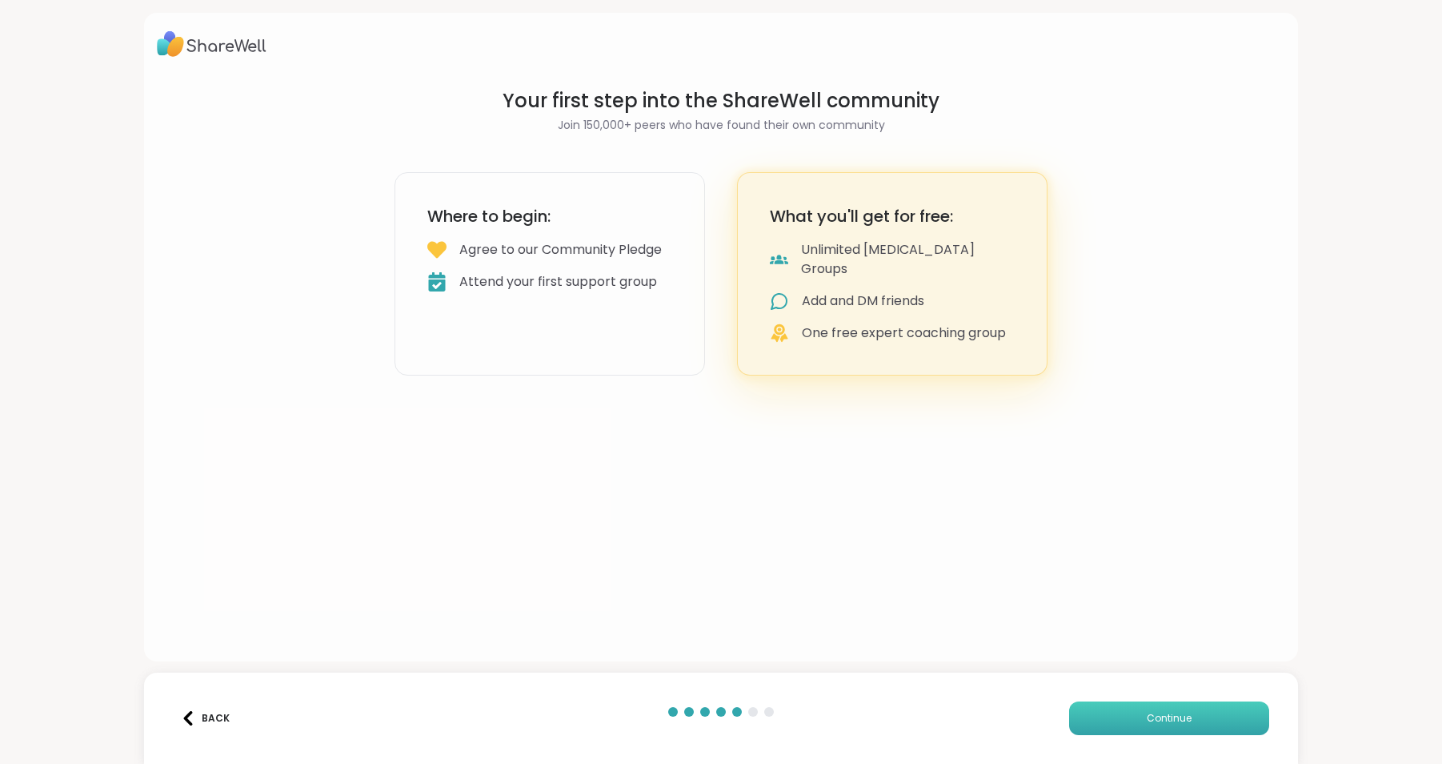
click at [1147, 716] on span "Continue" at bounding box center [1169, 718] width 45 height 14
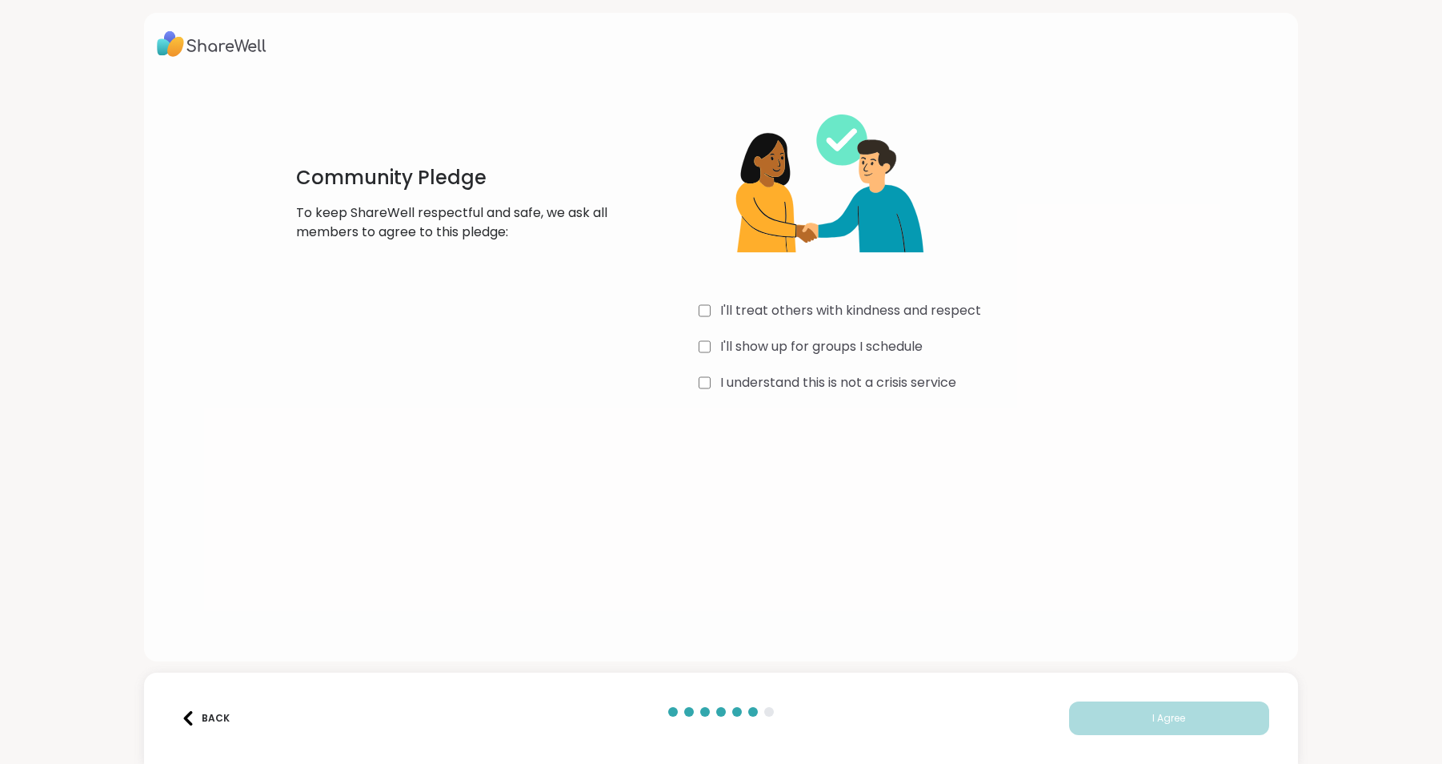
click at [711, 307] on div "I'll treat others with kindness and respect" at bounding box center [938, 310] width 479 height 19
drag, startPoint x: 712, startPoint y: 341, endPoint x: 716, endPoint y: 370, distance: 29.1
click at [713, 343] on div "I'll show up for groups I schedule" at bounding box center [938, 346] width 479 height 19
click at [720, 378] on label "I understand this is not a crisis service" at bounding box center [838, 382] width 236 height 19
click at [1117, 720] on button "I Agree" at bounding box center [1169, 718] width 200 height 34
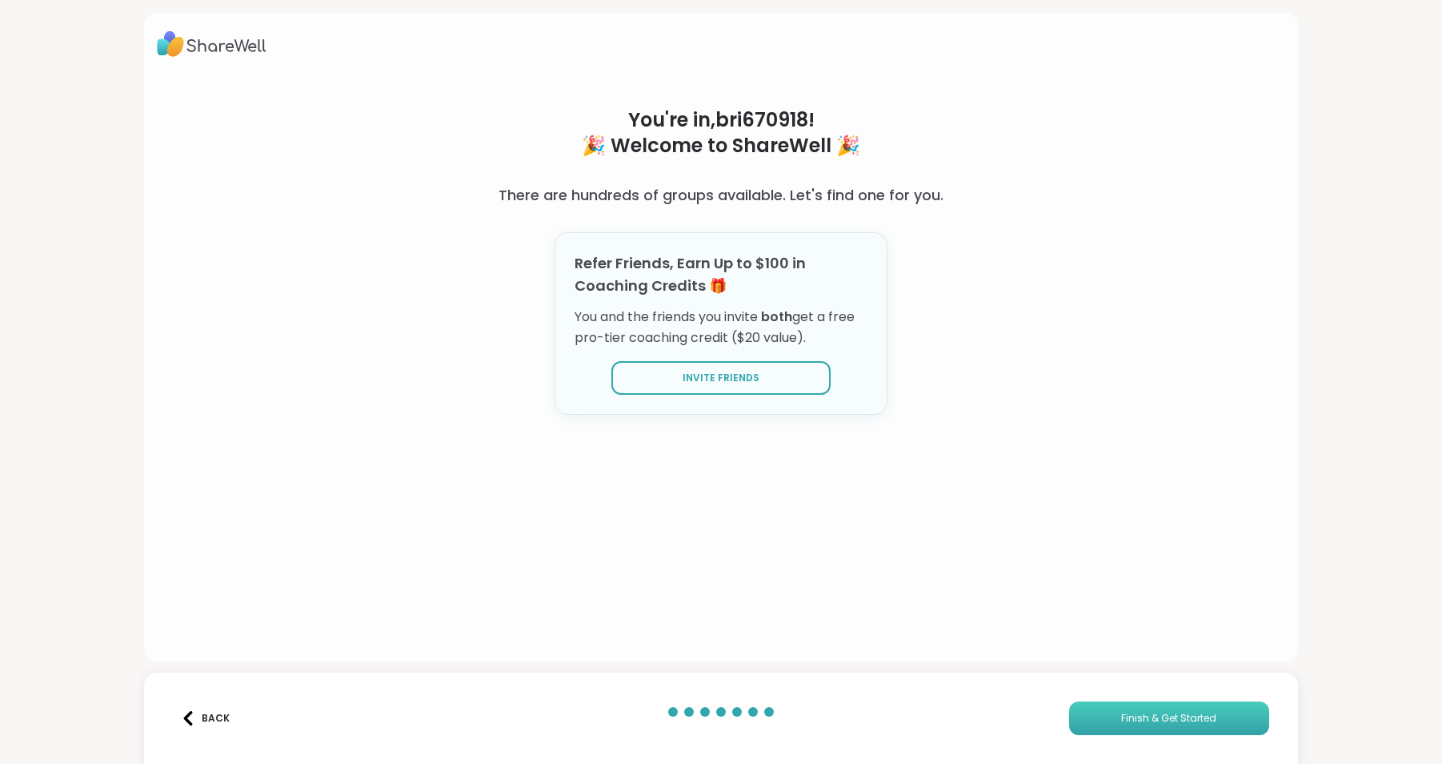
click at [1109, 712] on button "Finish & Get Started" at bounding box center [1169, 718] width 200 height 34
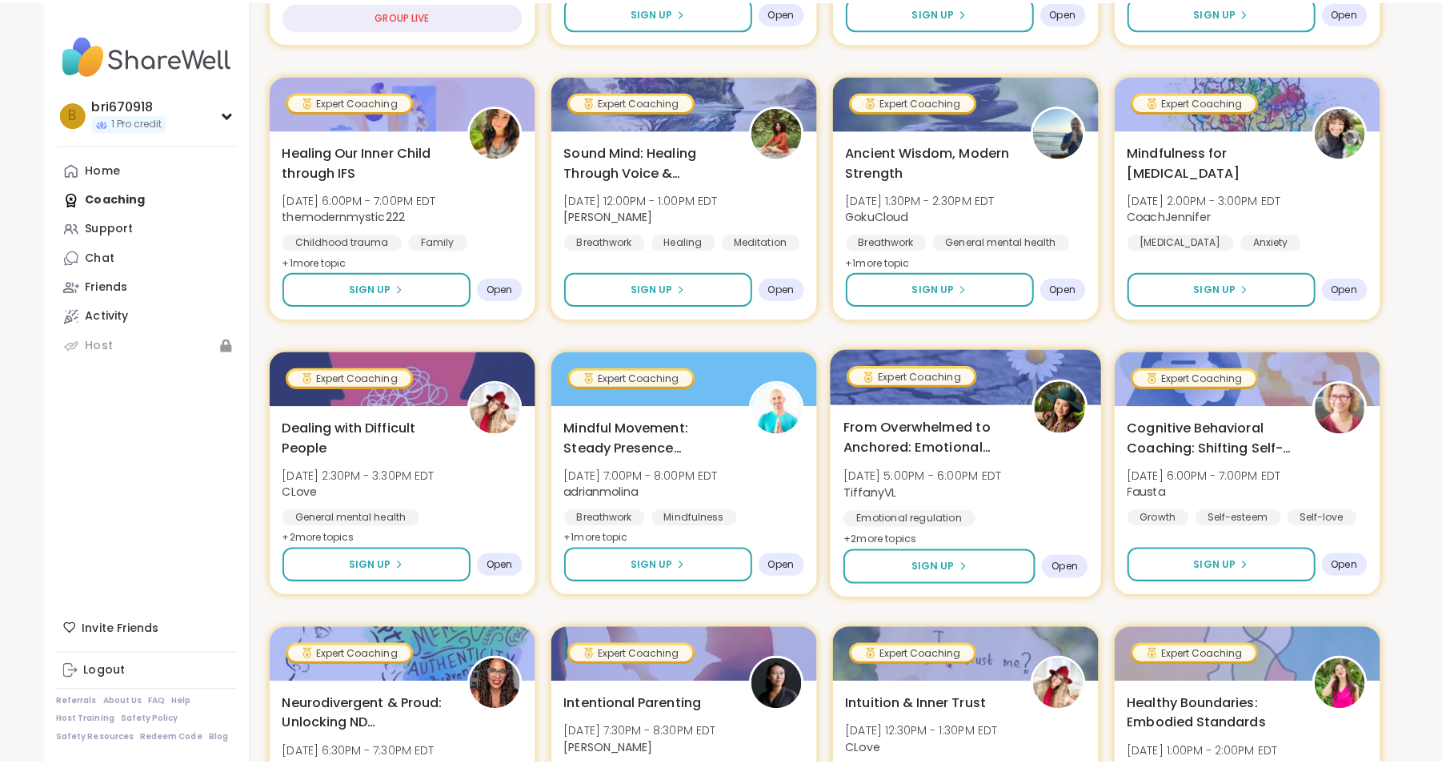
scroll to position [240, 0]
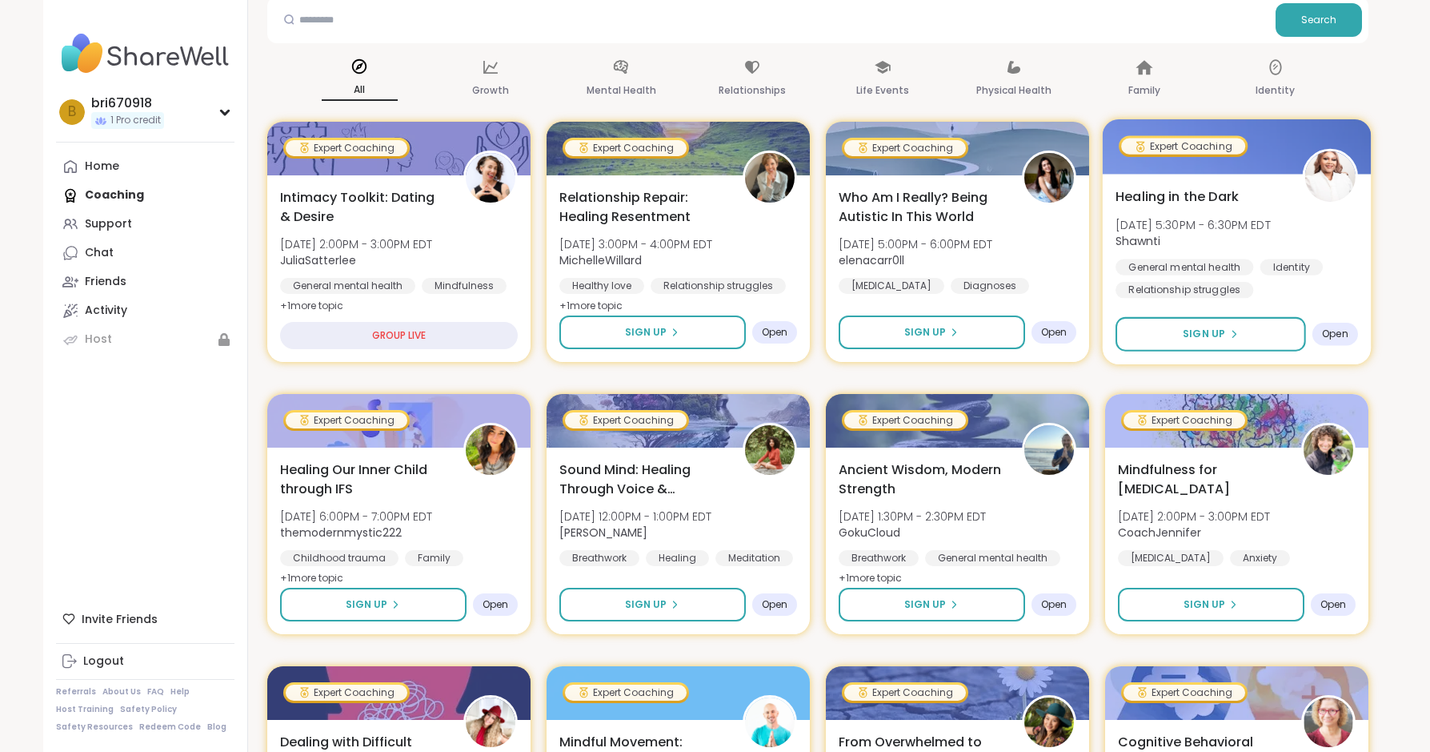
click at [1137, 219] on span "[DATE] 5:30PM - 6:30PM EDT" at bounding box center [1193, 224] width 155 height 16
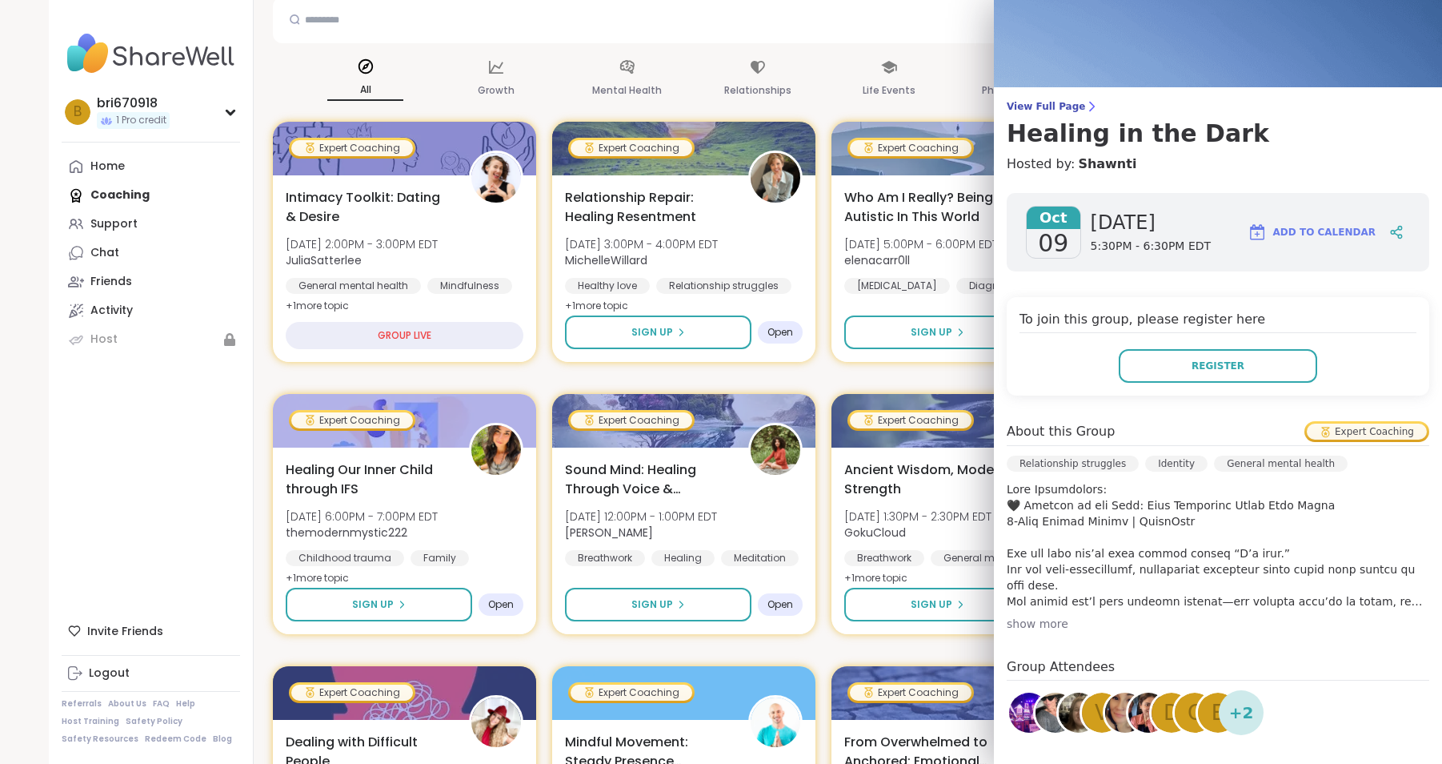
scroll to position [80, 0]
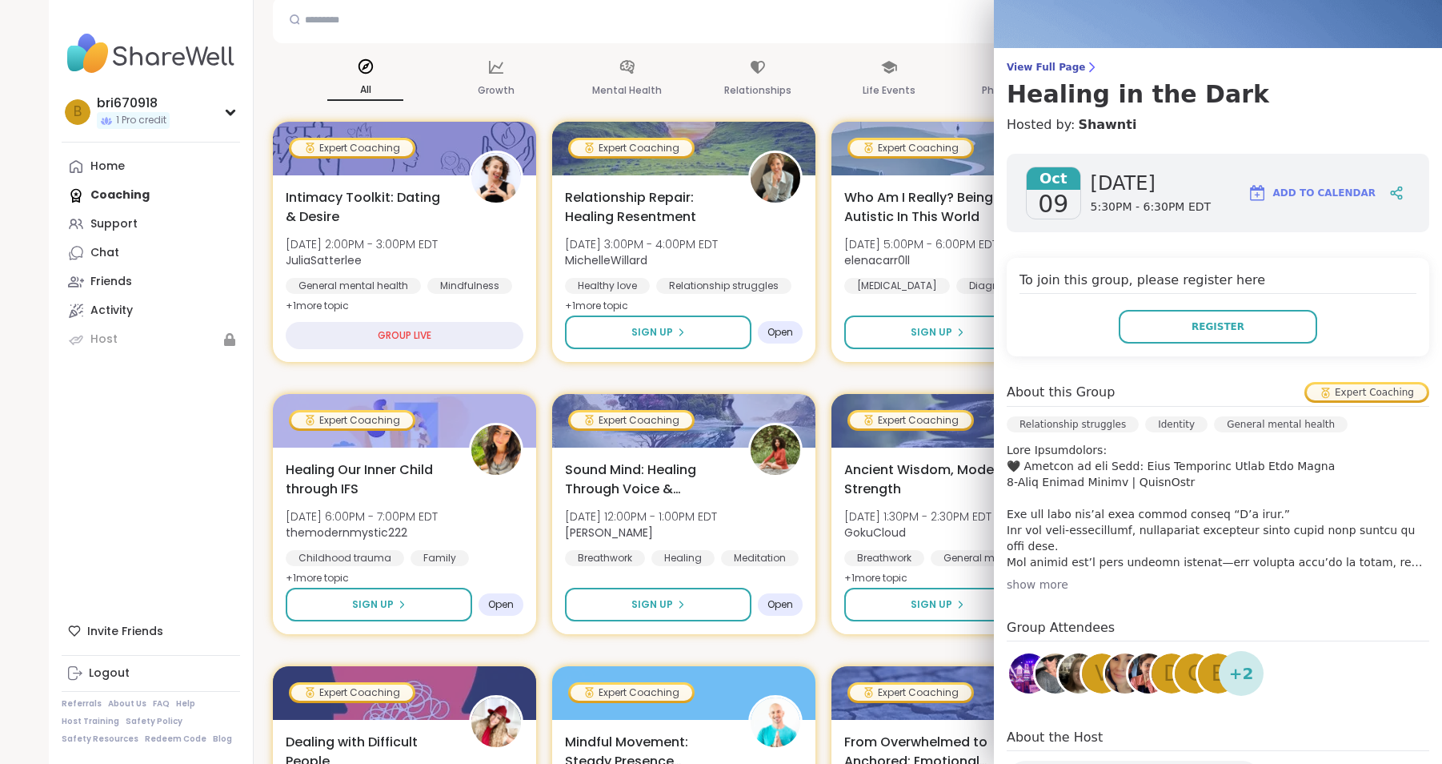
click at [1021, 583] on div "show more" at bounding box center [1218, 584] width 423 height 16
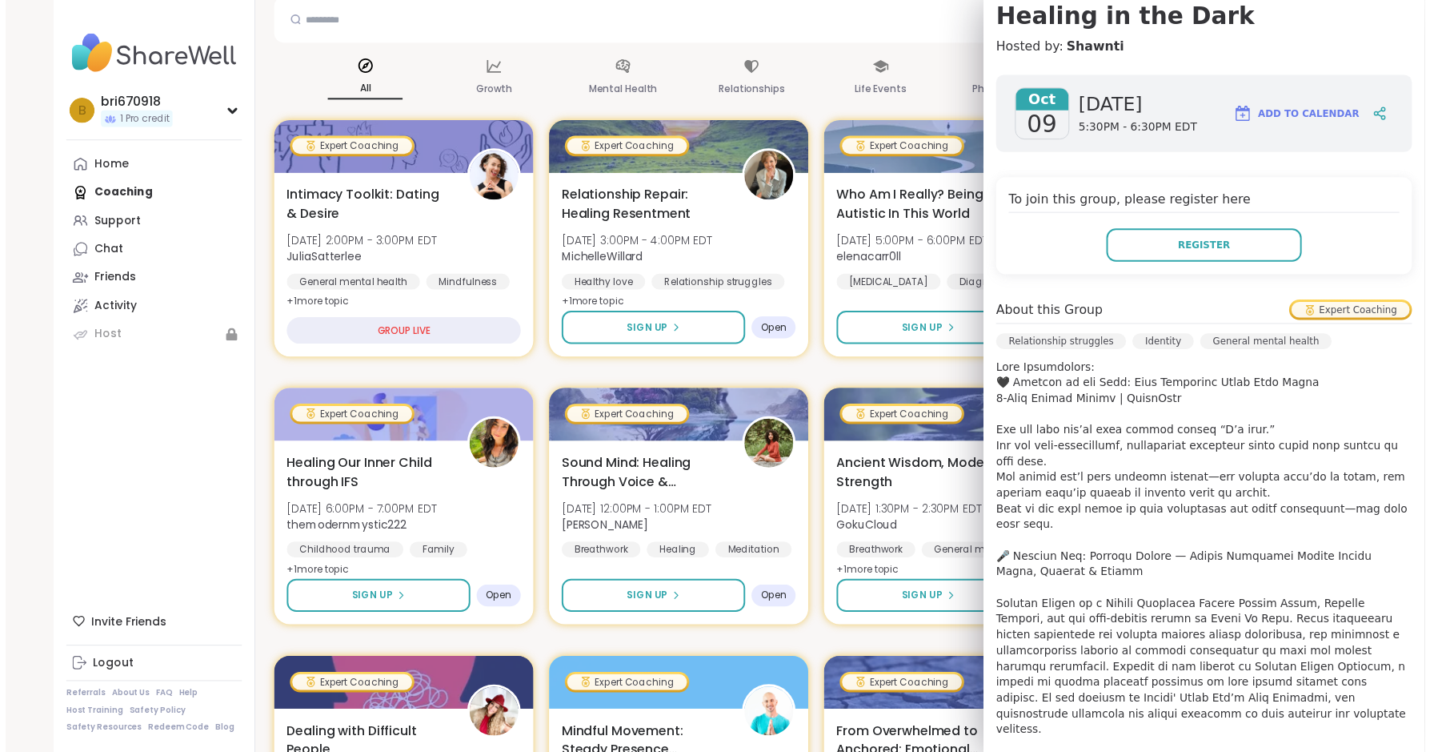
scroll to position [0, 0]
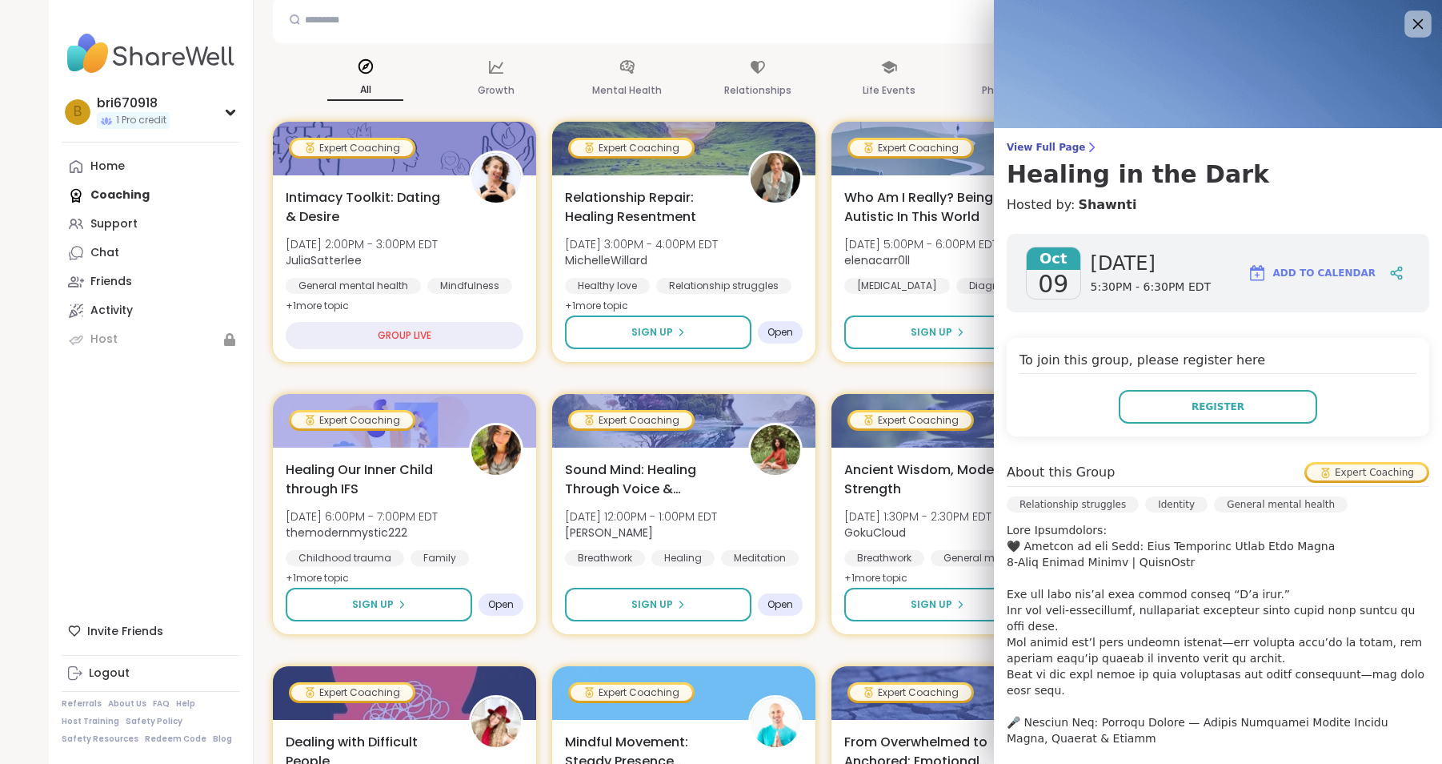
click at [1414, 22] on icon at bounding box center [1419, 24] width 10 height 10
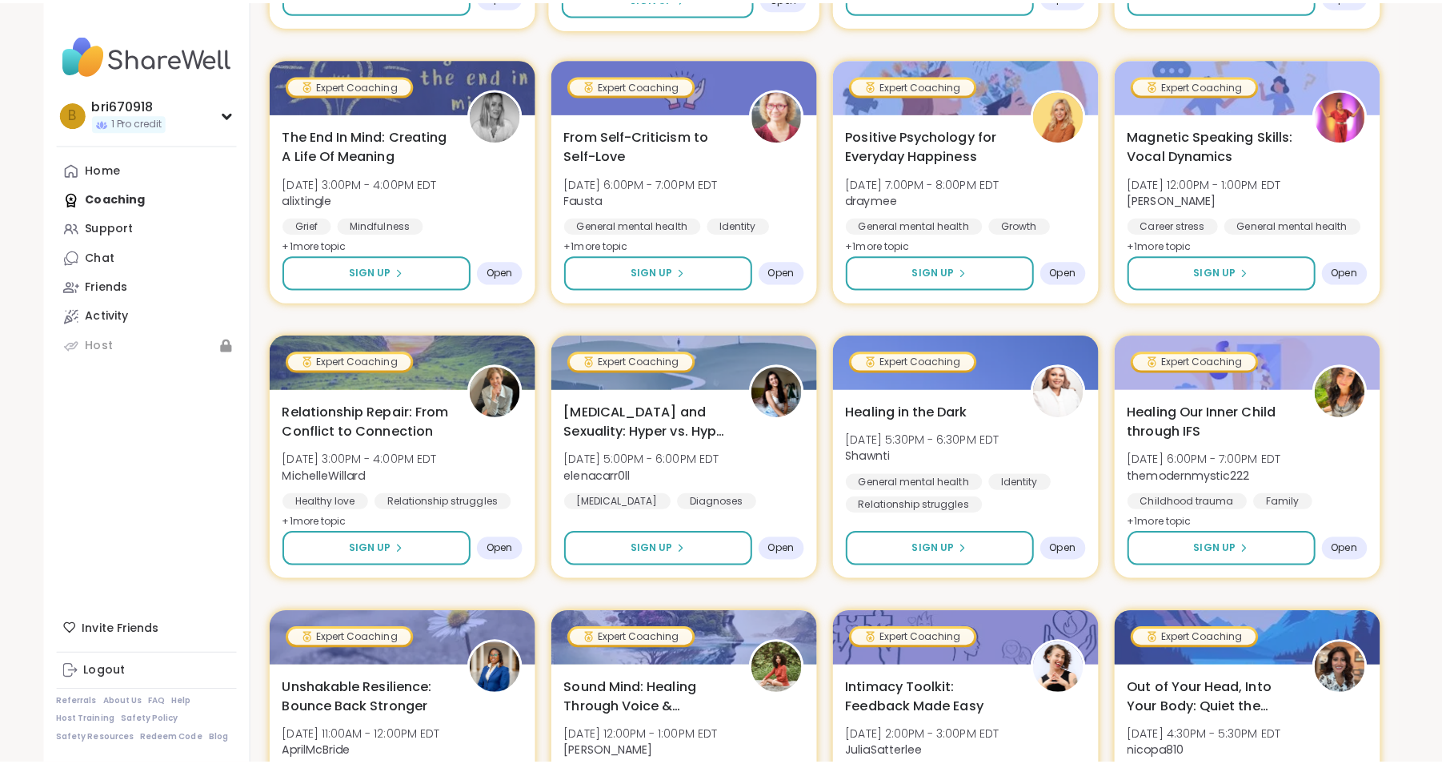
scroll to position [1441, 0]
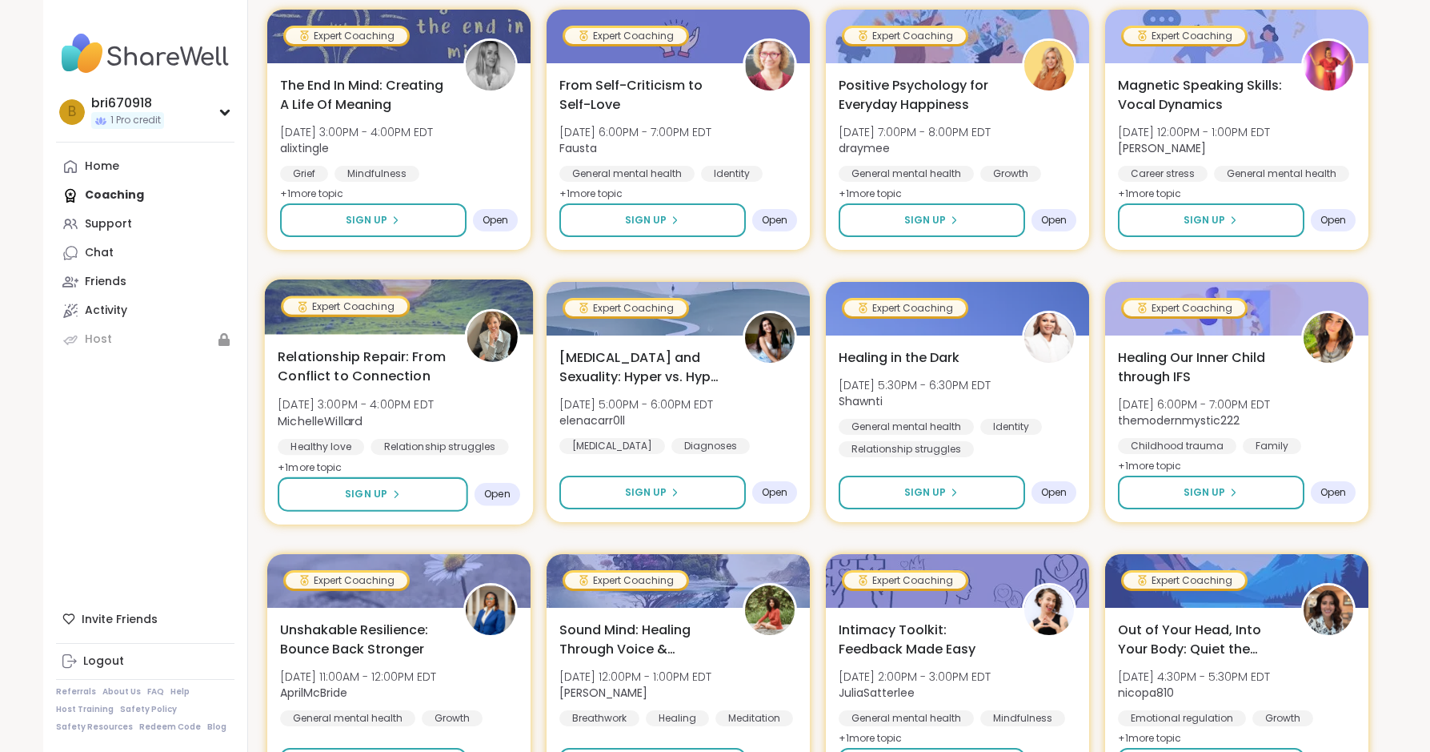
click at [350, 379] on span "Relationship Repair: From Conflict to Connection" at bounding box center [362, 366] width 169 height 39
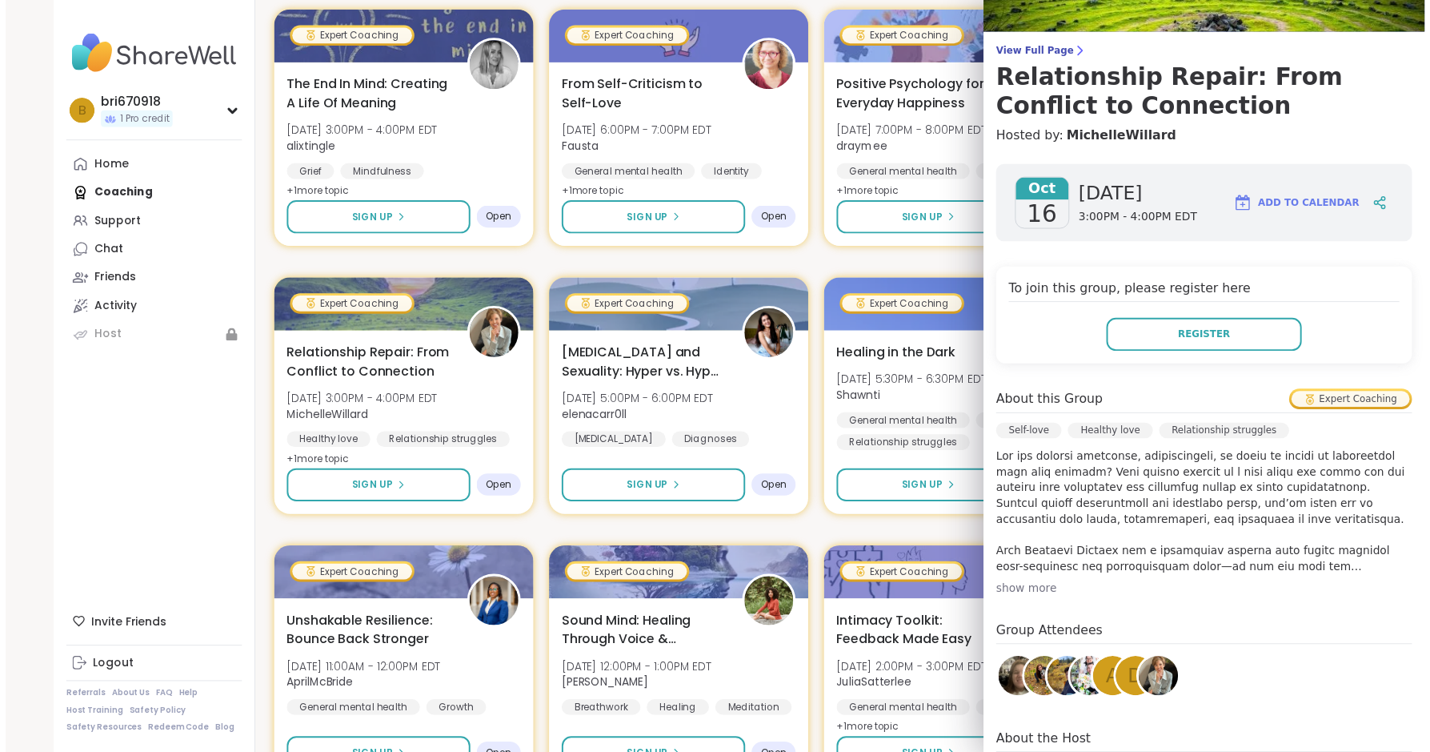
scroll to position [160, 0]
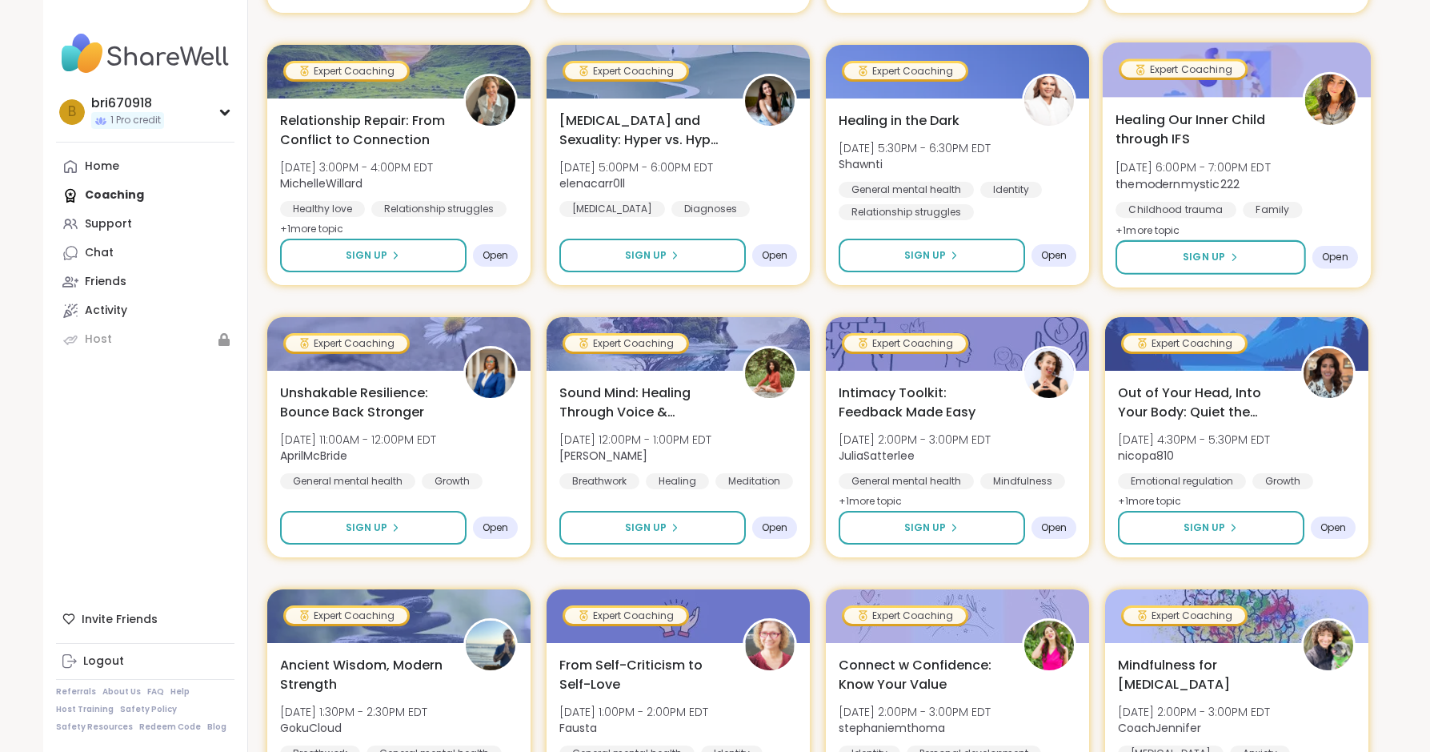
scroll to position [1681, 0]
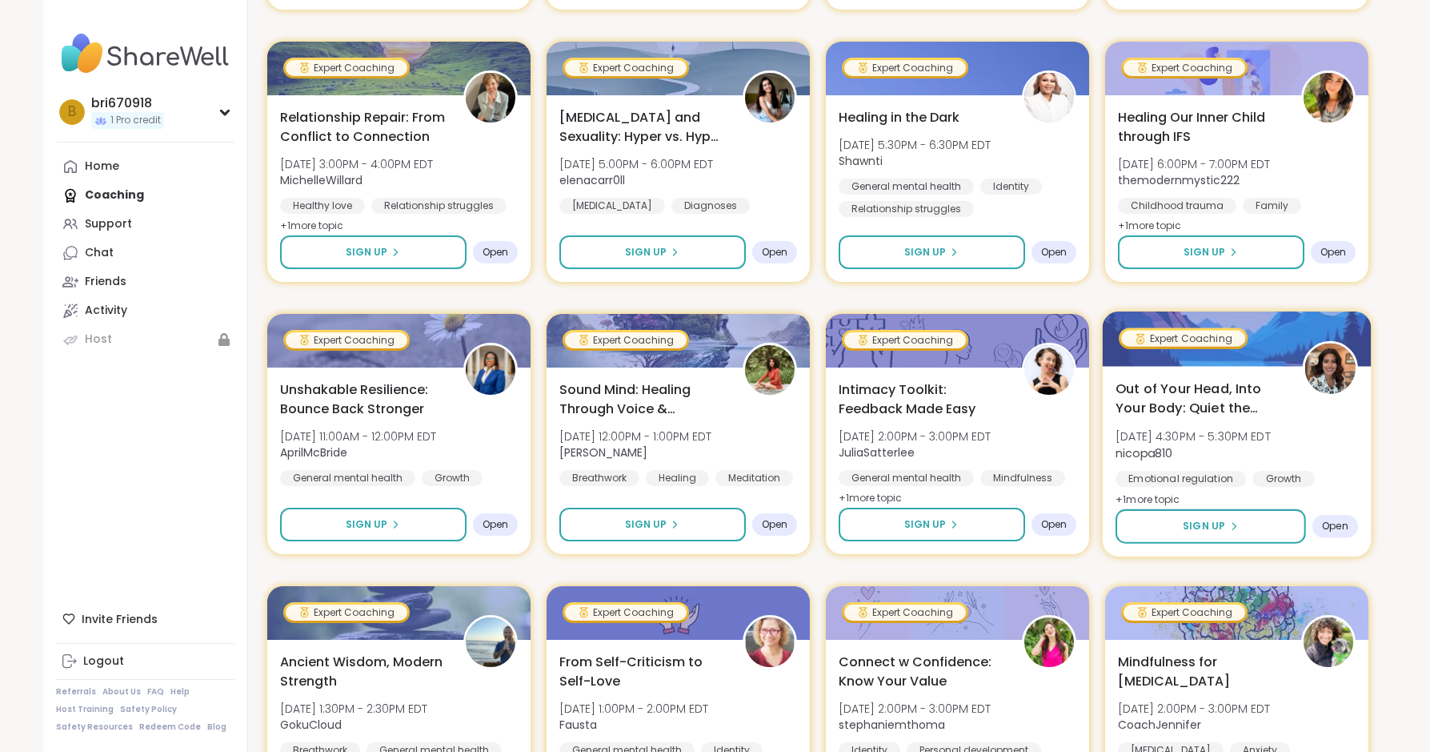
click at [1175, 405] on span "Out of Your Head, Into Your Body: Quiet the Mind" at bounding box center [1200, 398] width 169 height 39
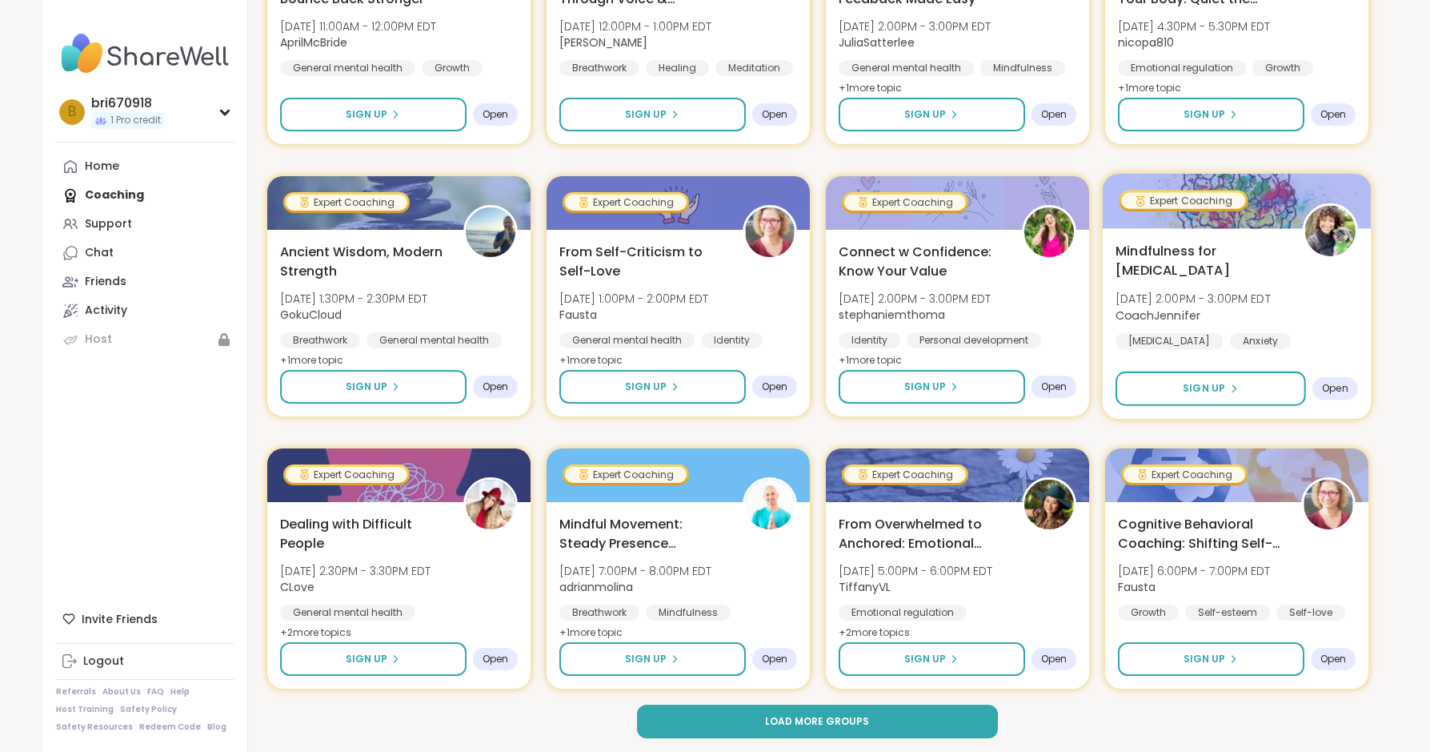
scroll to position [2093, 0]
